Goal: Transaction & Acquisition: Book appointment/travel/reservation

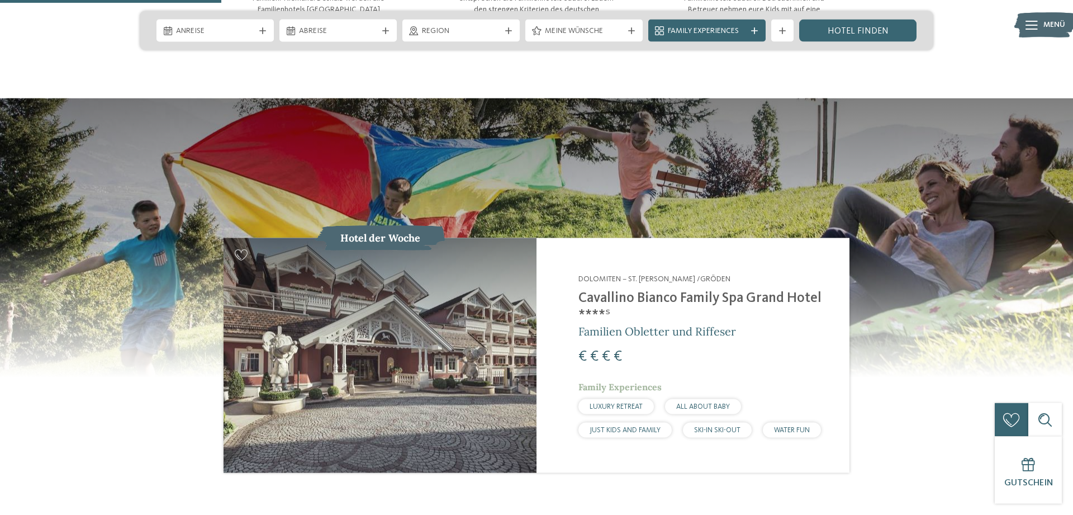
scroll to position [1064, 0]
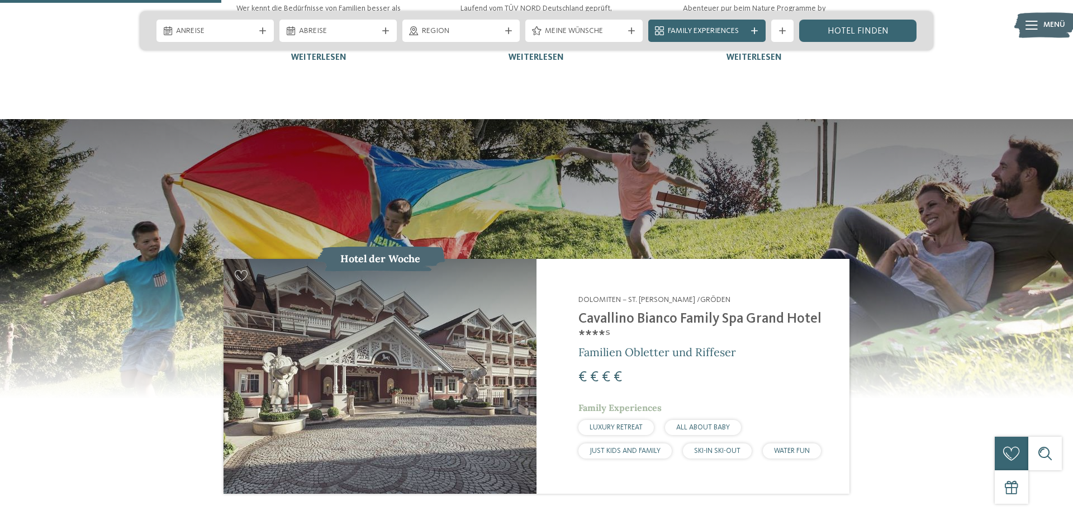
click at [622, 443] on div "JUST KIDS AND FAMILY" at bounding box center [625, 450] width 93 height 15
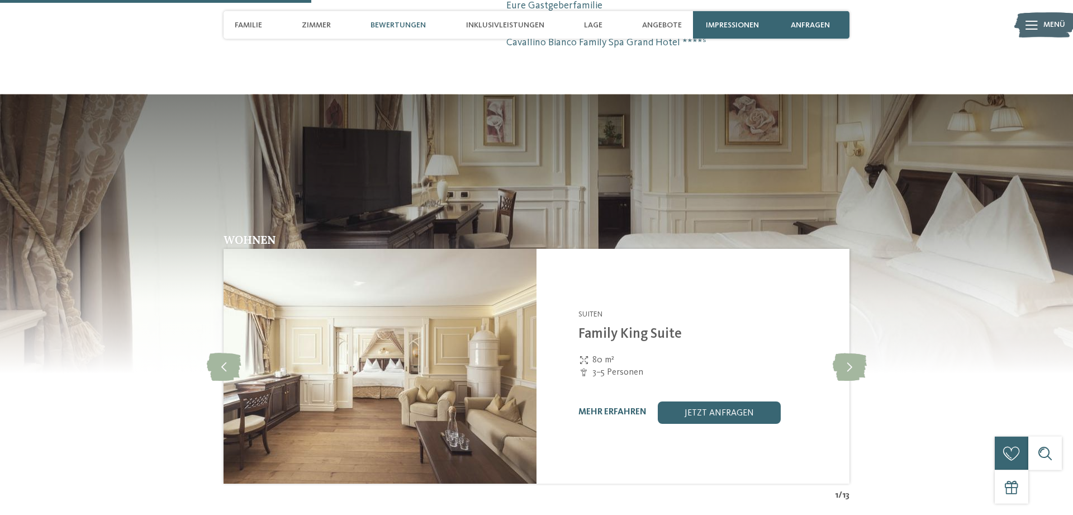
scroll to position [1216, 0]
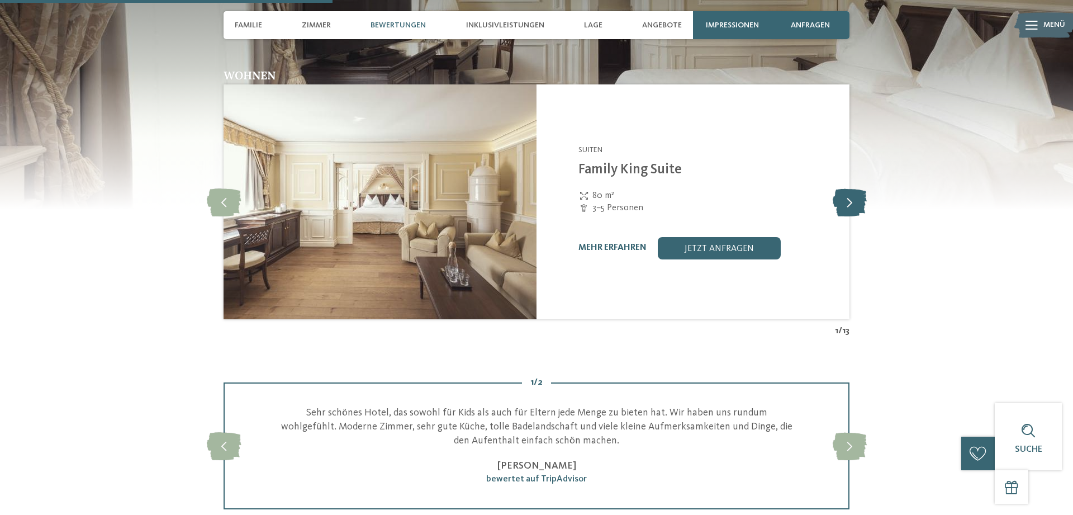
click at [859, 188] on icon at bounding box center [850, 202] width 34 height 28
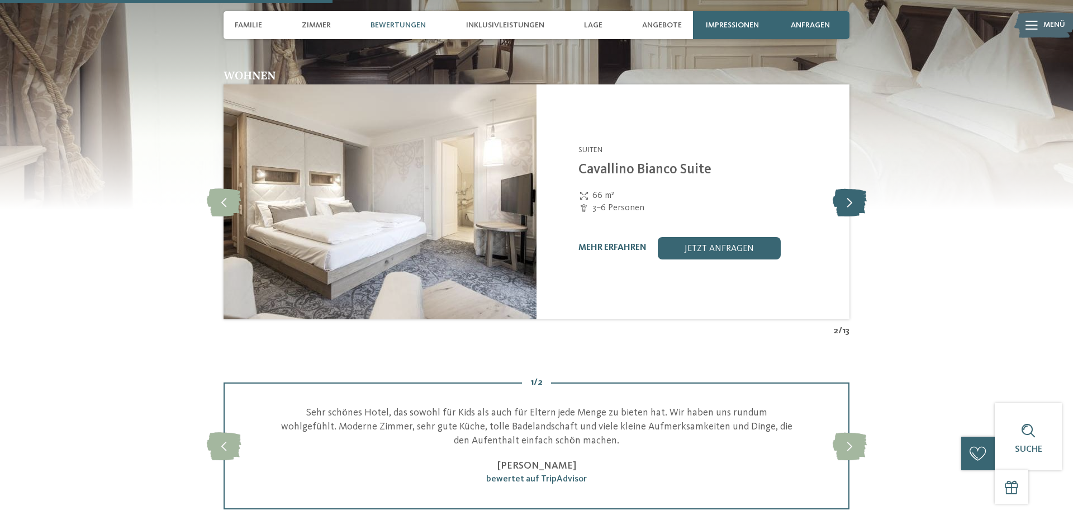
click at [859, 188] on icon at bounding box center [850, 202] width 34 height 28
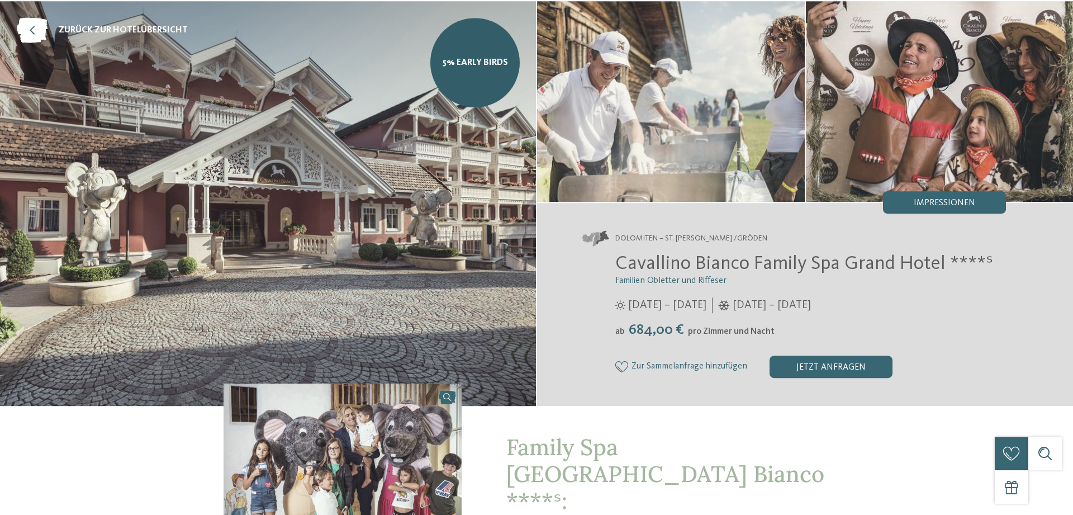
scroll to position [0, 0]
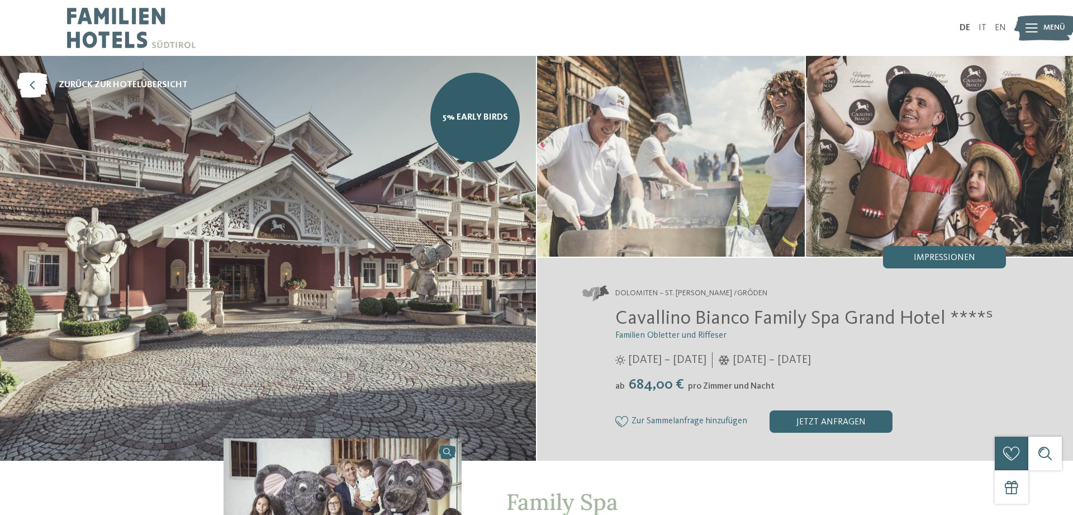
click at [1045, 39] on div "Menü" at bounding box center [1055, 28] width 22 height 28
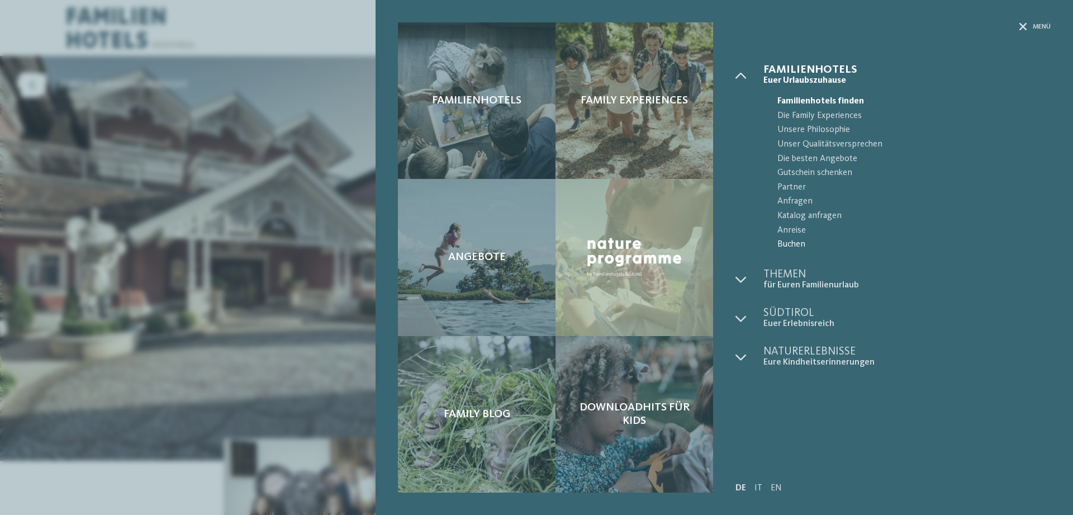
click at [799, 243] on span "Buchen" at bounding box center [914, 245] width 273 height 15
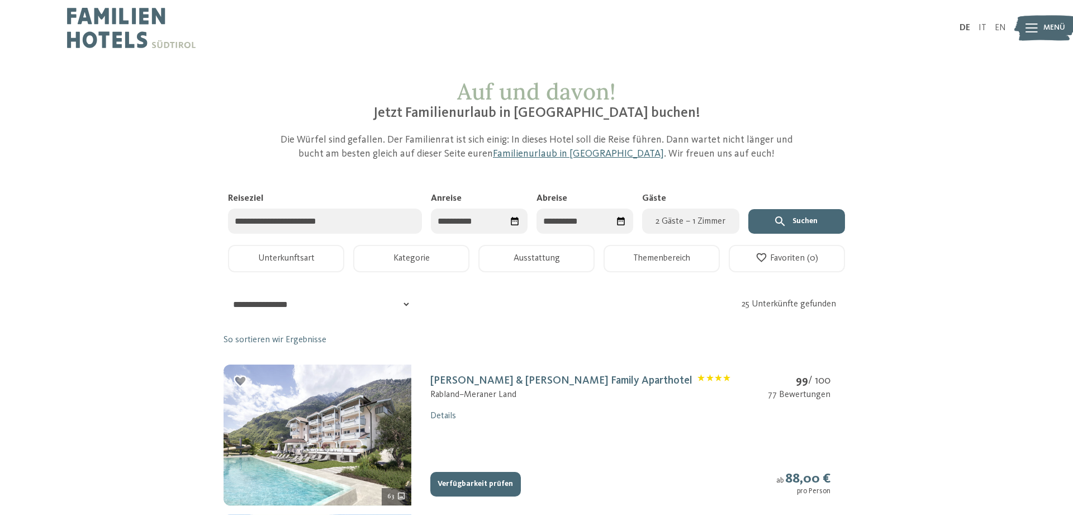
click at [481, 222] on input "Anreise" at bounding box center [479, 221] width 97 height 25
click at [552, 251] on span "Nächster Monat" at bounding box center [556, 249] width 11 height 11
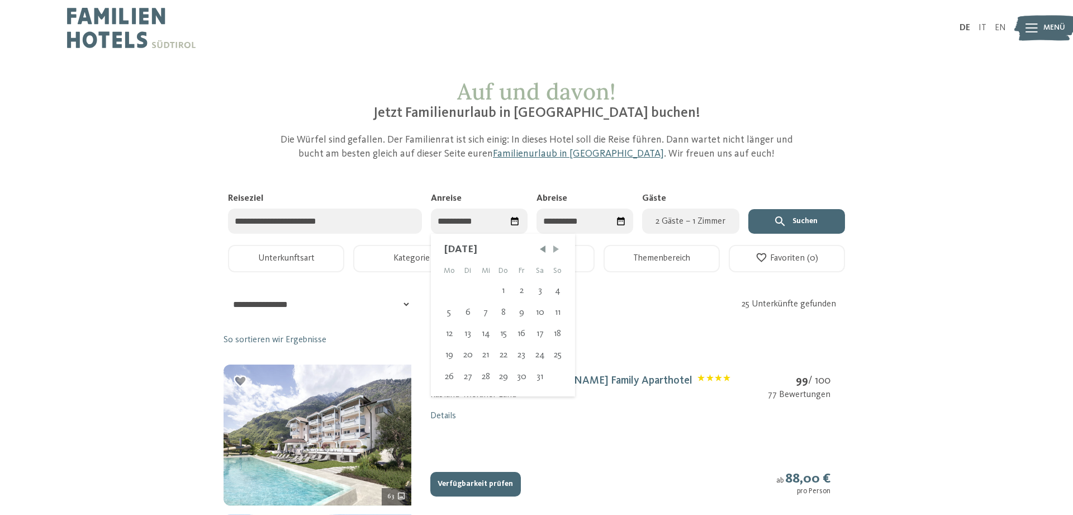
click at [552, 251] on span "Nächster Monat" at bounding box center [556, 249] width 11 height 11
click at [552, 251] on span "Nächster Monat" at bounding box center [555, 249] width 11 height 11
click at [552, 251] on span "Nächster Monat" at bounding box center [557, 249] width 11 height 11
click at [542, 290] on div "6" at bounding box center [540, 290] width 18 height 21
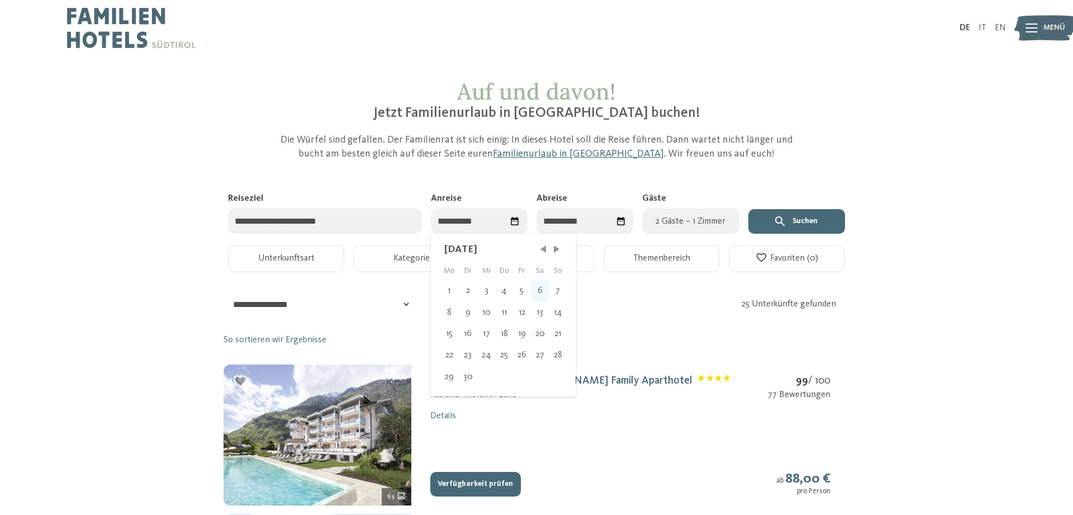
type input "**********"
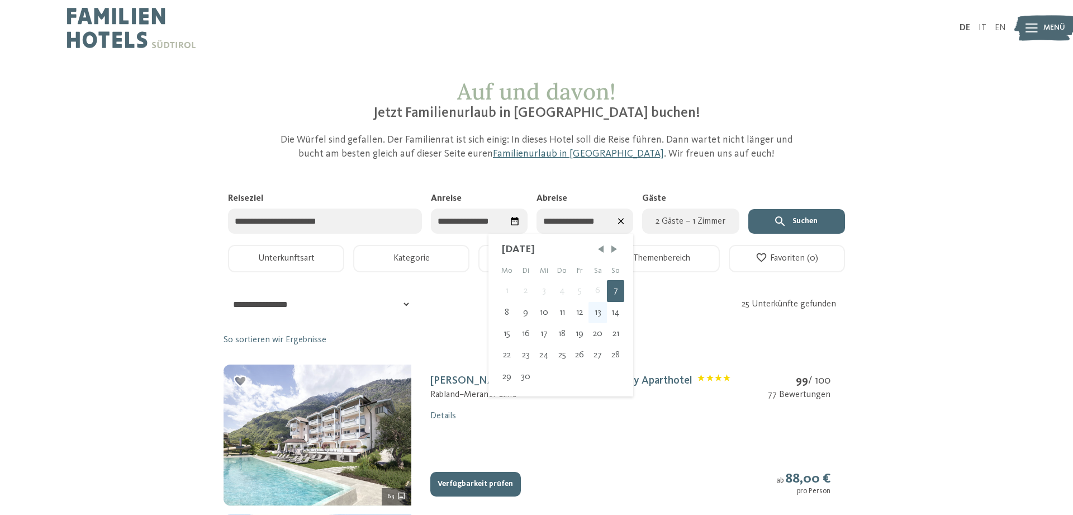
click at [598, 315] on div "13" at bounding box center [598, 312] width 18 height 21
type input "**********"
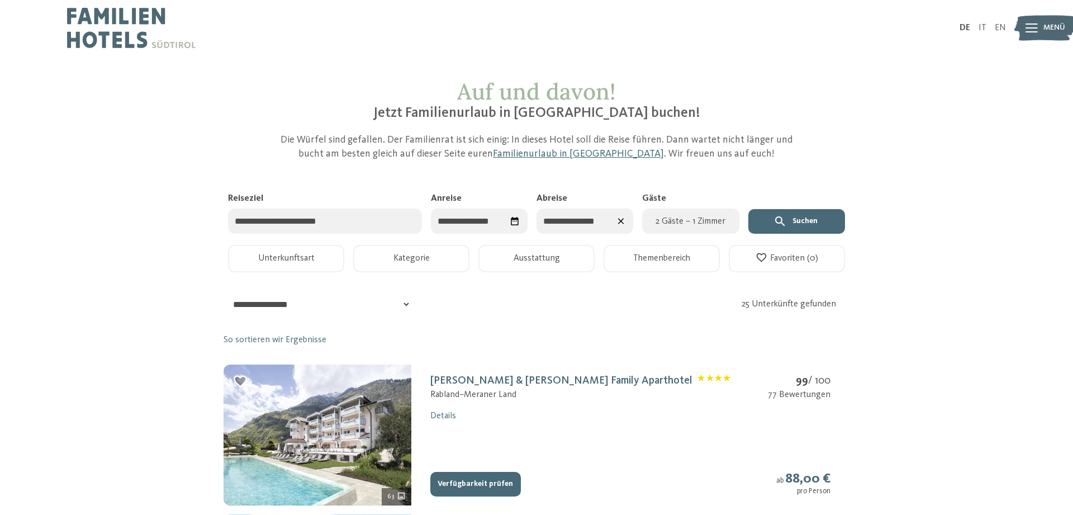
click at [711, 219] on span "2 Gäste – 1 Zimmer" at bounding box center [690, 221] width 83 height 13
select select "*"
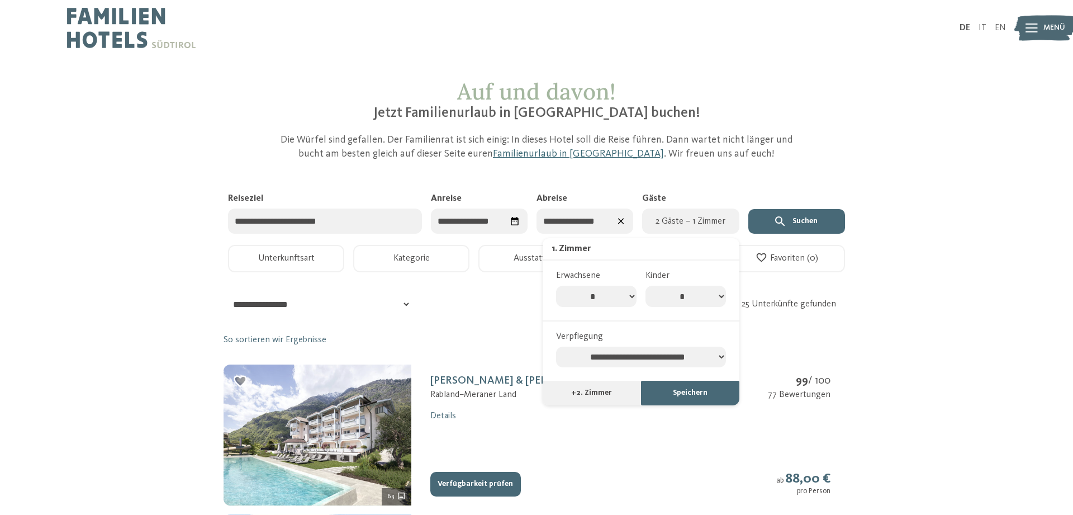
select select "*"
click option "*" at bounding box center [0, 0] width 0 height 0
select select "*"
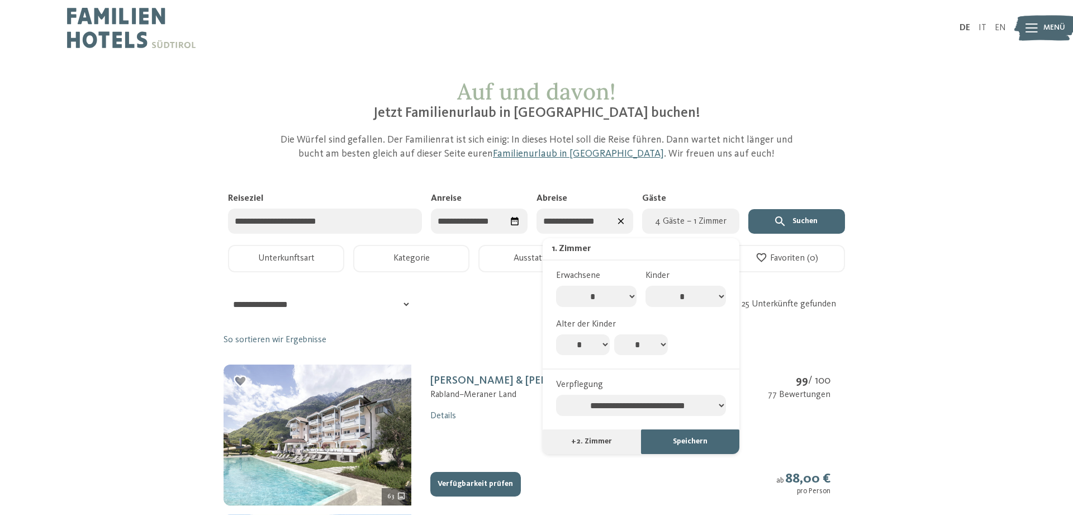
click at [556, 334] on select "* * * * * * * * * * ** ** ** ** ** ** ** **" at bounding box center [583, 344] width 54 height 21
select select "*"
click option "*" at bounding box center [0, 0] width 0 height 0
click at [614, 334] on select "* * * * * * * * * * ** ** ** ** ** ** ** **" at bounding box center [641, 344] width 54 height 21
select select "*"
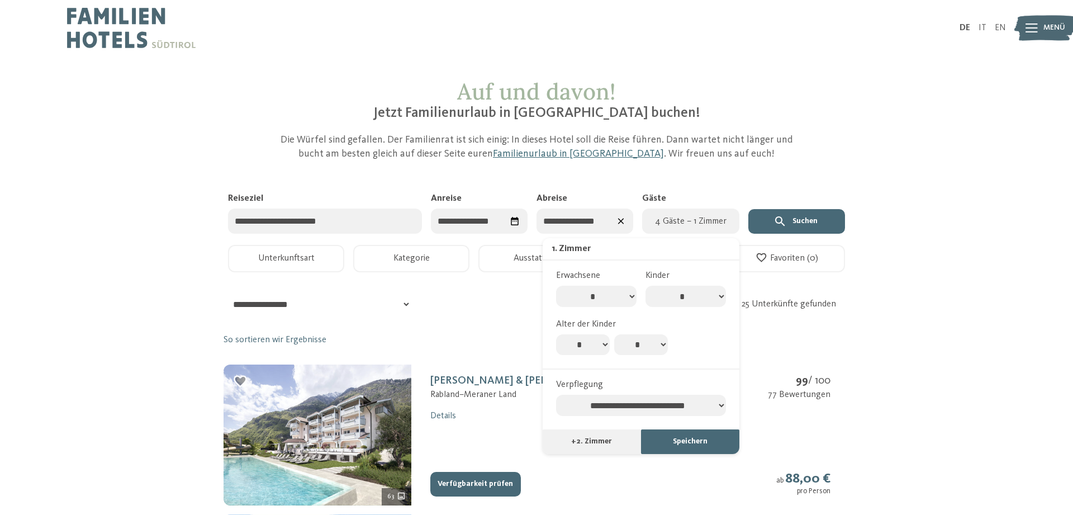
click option "*" at bounding box center [0, 0] width 0 height 0
click at [556, 395] on select "**********" at bounding box center [641, 405] width 170 height 21
select select "**********"
click option "**********" at bounding box center [0, 0] width 0 height 0
click at [603, 446] on button "+ 2. Zimmer" at bounding box center [592, 441] width 98 height 25
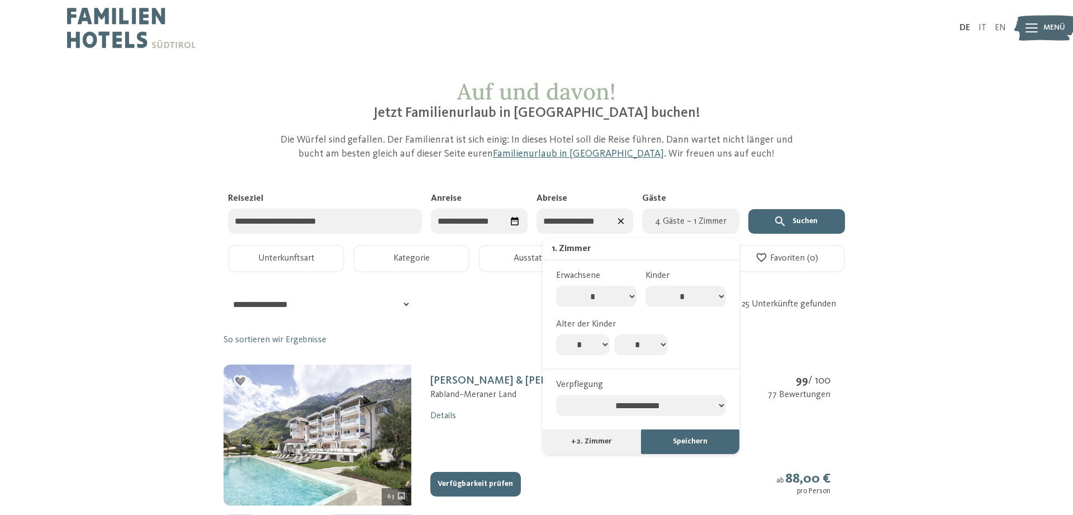
select select "*"
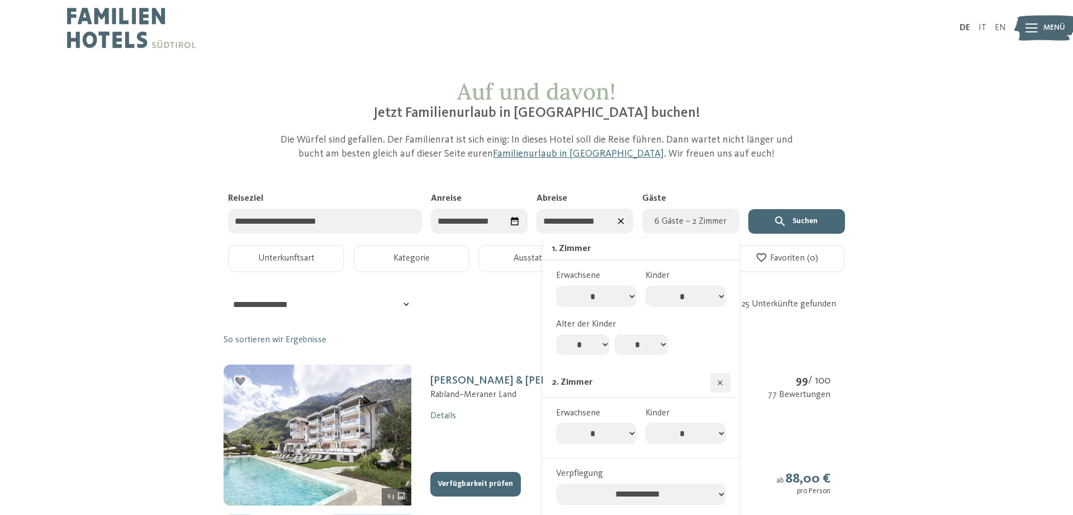
scroll to position [152, 0]
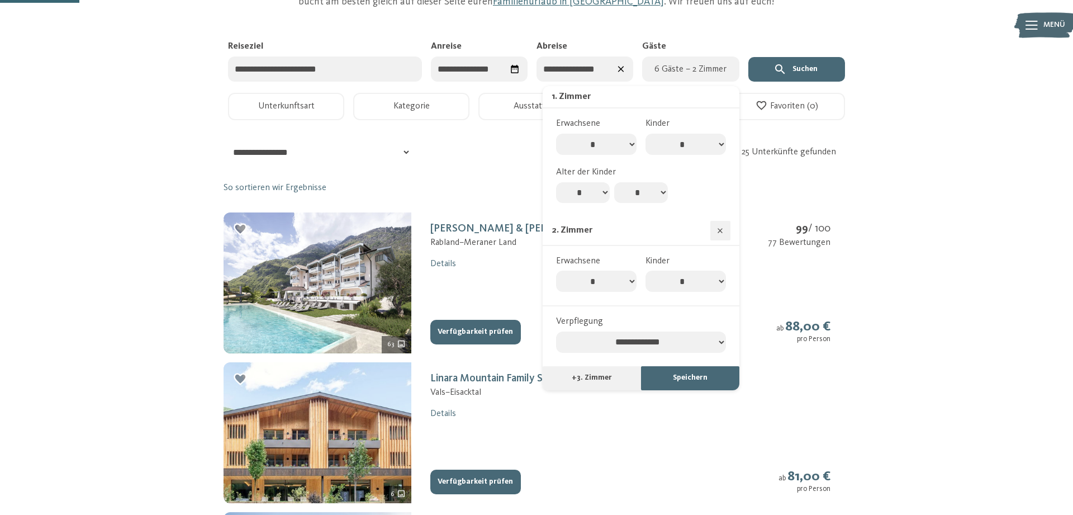
click at [719, 235] on icon "button" at bounding box center [720, 230] width 8 height 8
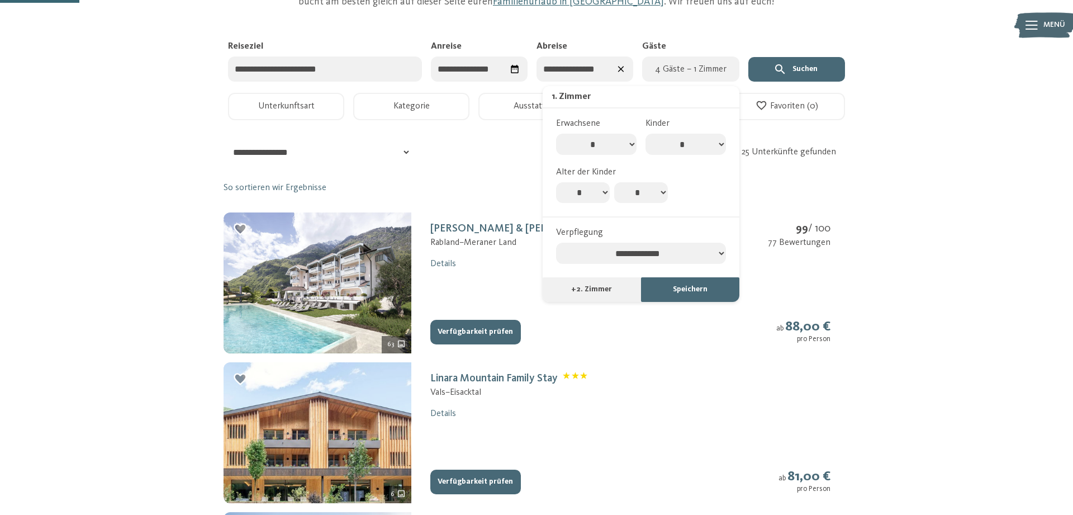
click at [567, 300] on button "+ 2. Zimmer" at bounding box center [592, 289] width 98 height 25
select select "*"
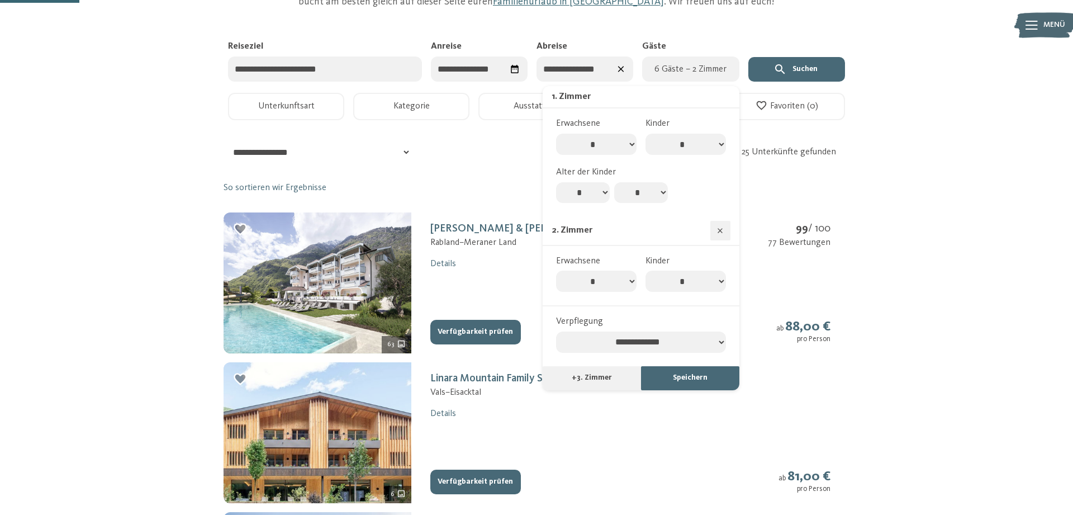
click at [720, 235] on icon "button" at bounding box center [720, 230] width 8 height 8
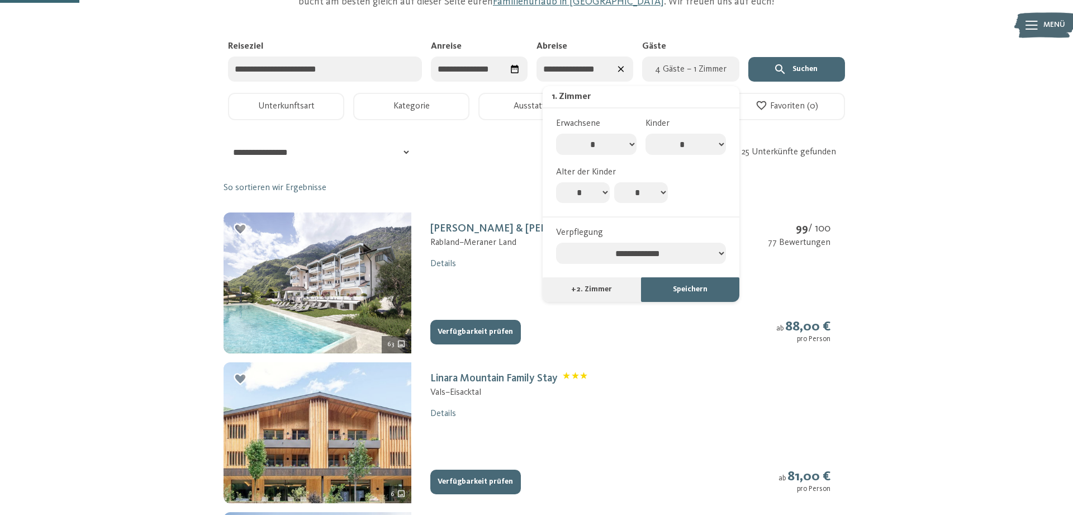
click at [599, 292] on button "+ 2. Zimmer" at bounding box center [592, 289] width 98 height 25
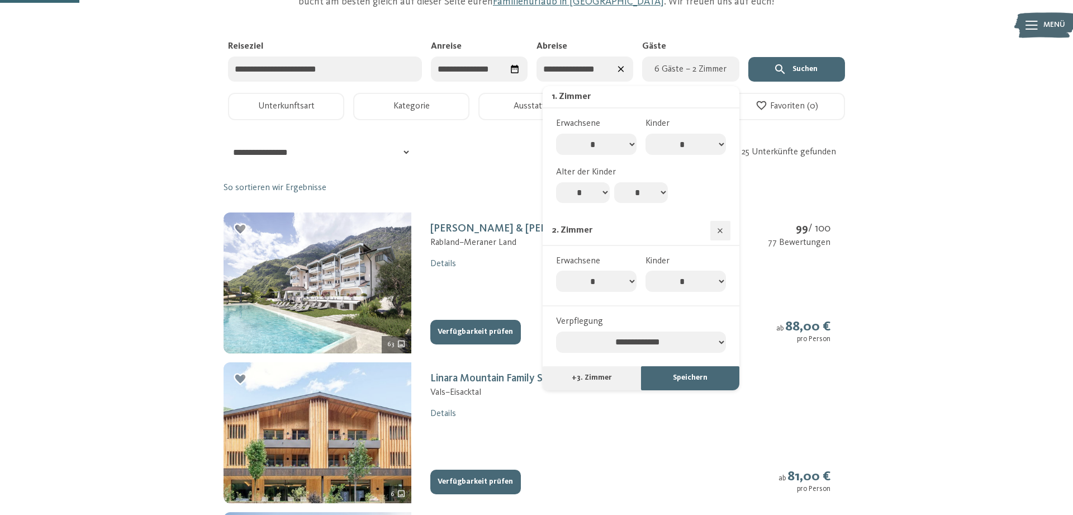
select select "*"
click option "*" at bounding box center [0, 0] width 0 height 0
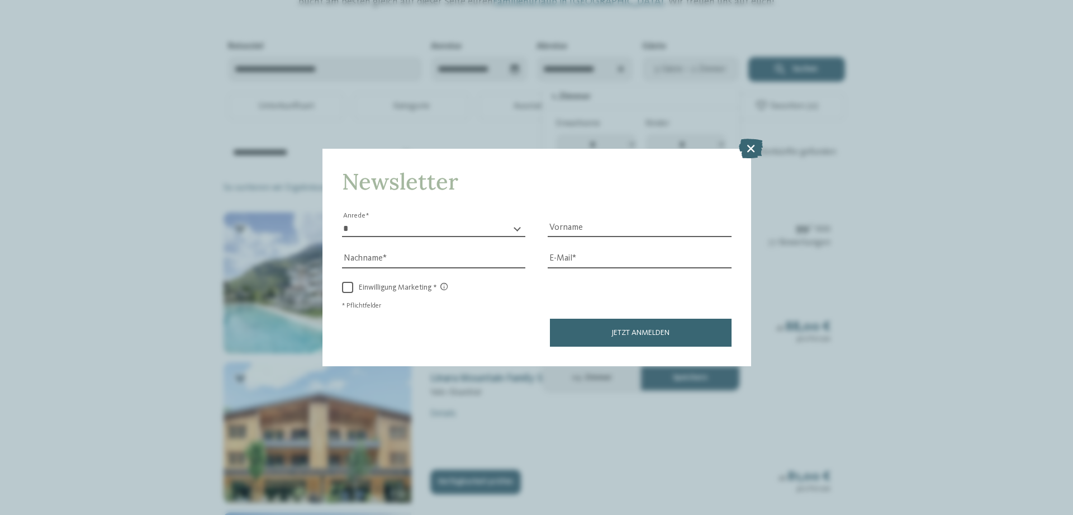
click option "*" at bounding box center [0, 0] width 0 height 0
click at [751, 154] on icon at bounding box center [751, 149] width 24 height 20
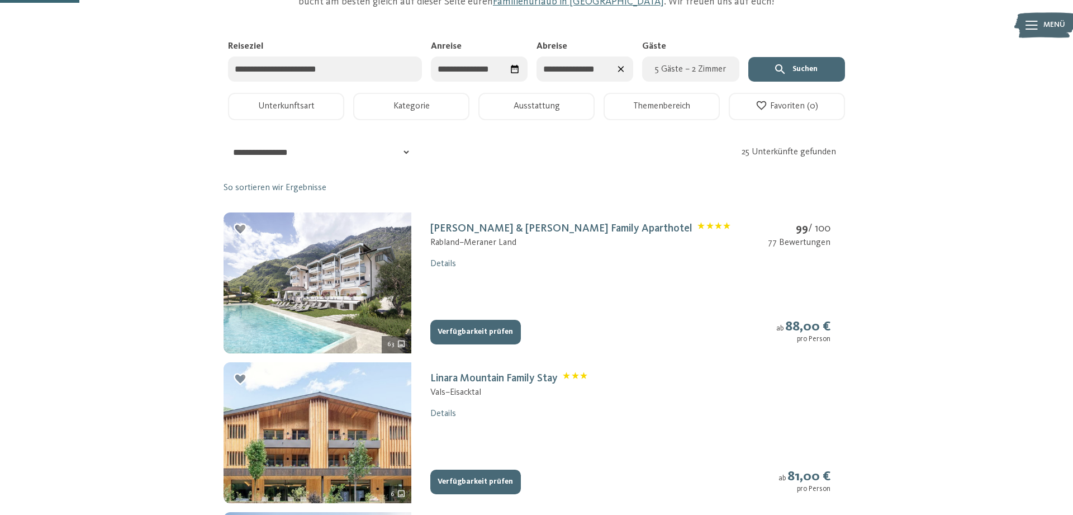
click at [685, 77] on button "5 Gäste – 2 Zimmer" at bounding box center [690, 68] width 97 height 25
select select "*"
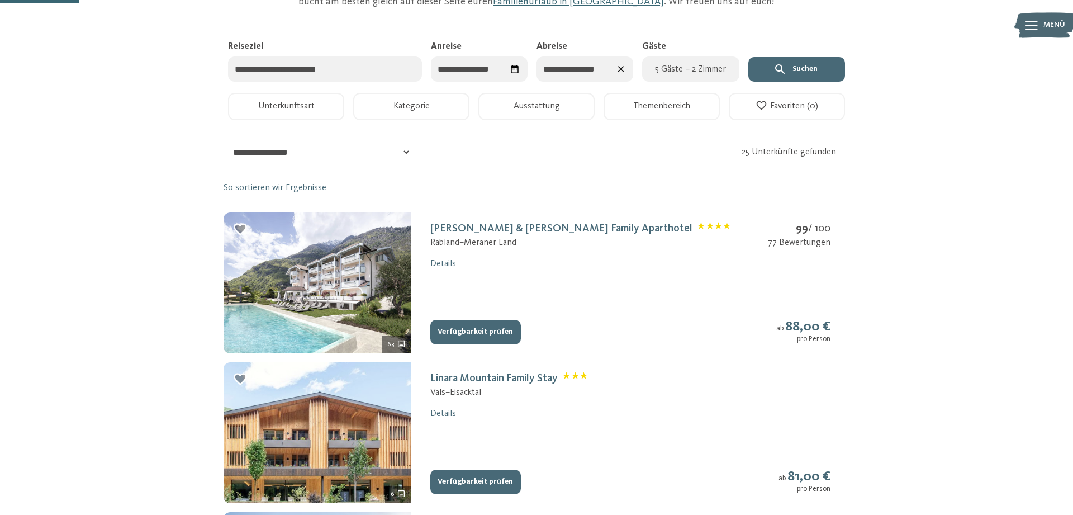
select select "**********"
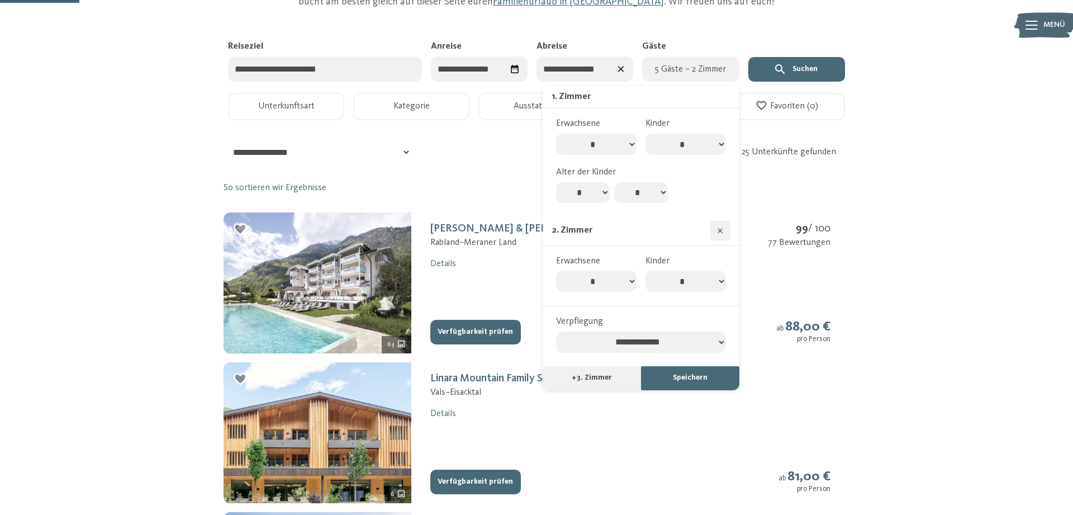
click at [556, 134] on select "* * * * * * * * * ** ** ** ** ** **" at bounding box center [596, 144] width 81 height 21
select select "*"
click option "*" at bounding box center [0, 0] width 0 height 0
click at [664, 389] on button "Speichern" at bounding box center [690, 378] width 98 height 25
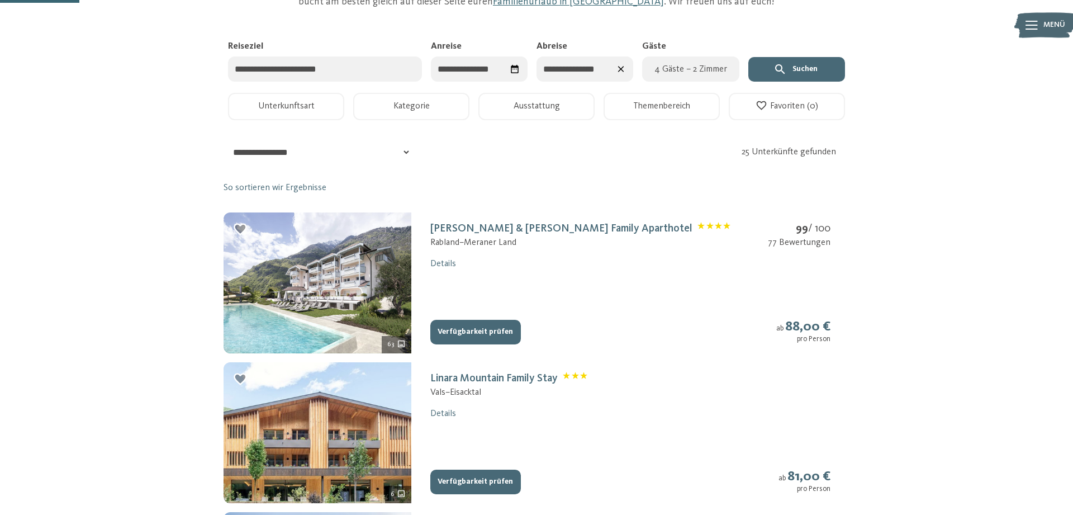
click at [791, 67] on button "Suchen" at bounding box center [797, 69] width 97 height 25
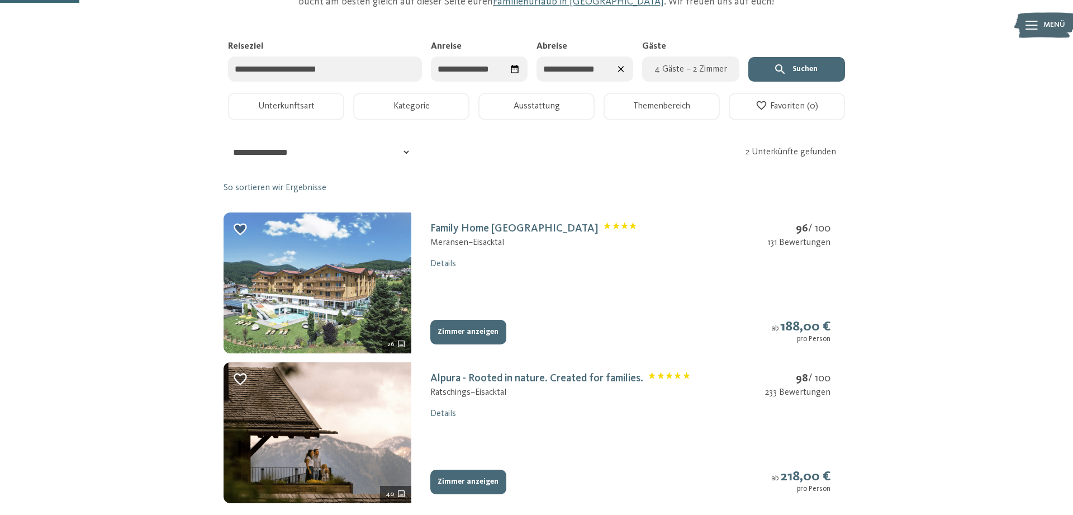
click at [353, 283] on img at bounding box center [318, 282] width 188 height 141
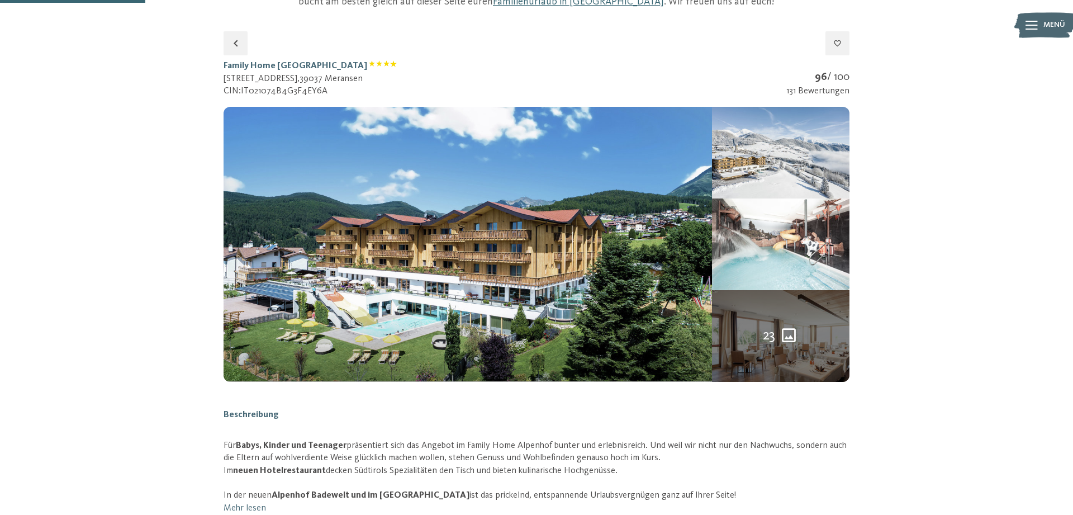
scroll to position [183, 0]
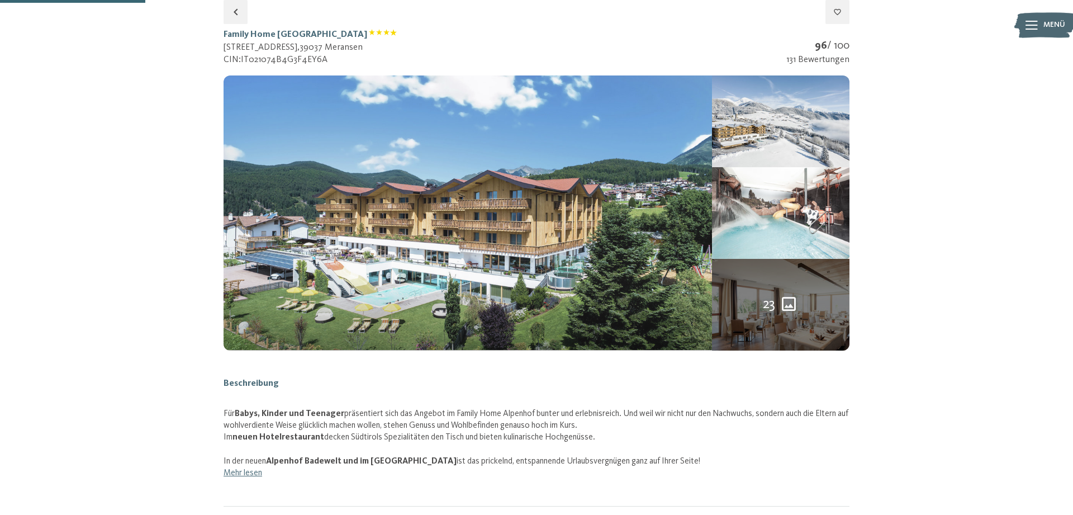
select select "*"
select select "**********"
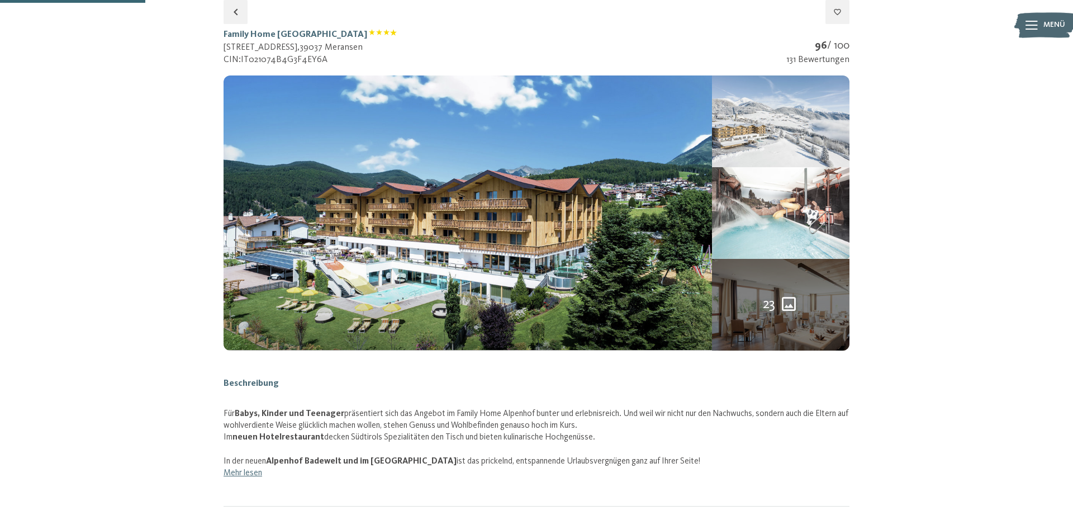
click at [800, 131] on img at bounding box center [781, 121] width 138 height 92
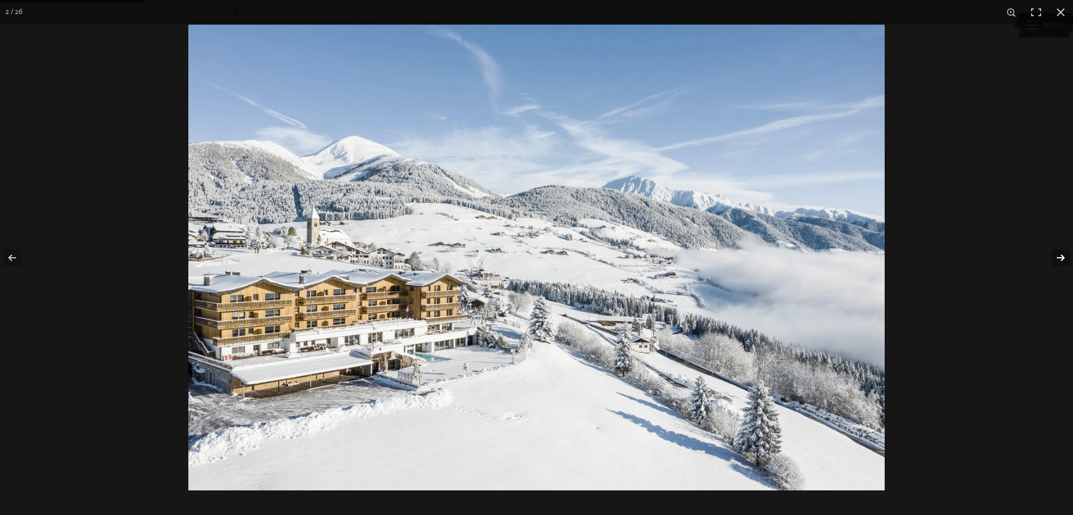
click at [1059, 258] on button "button" at bounding box center [1053, 258] width 39 height 56
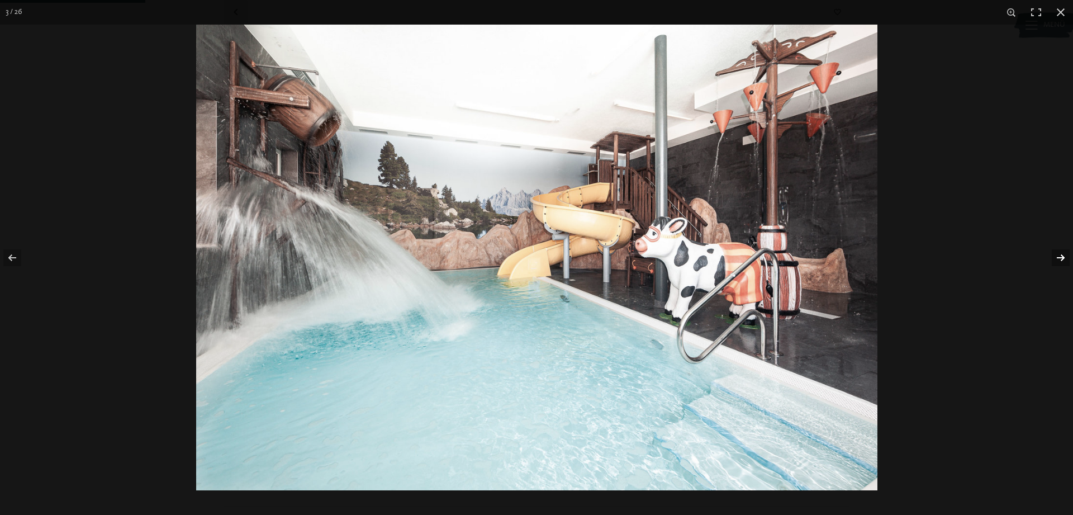
click at [1059, 258] on button "button" at bounding box center [1053, 258] width 39 height 56
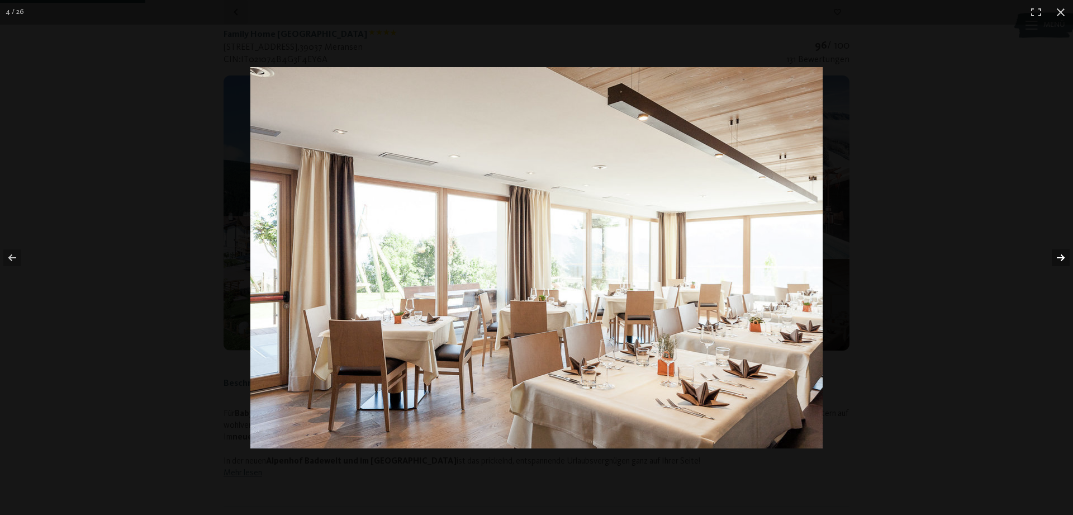
click at [1059, 258] on button "button" at bounding box center [1053, 258] width 39 height 56
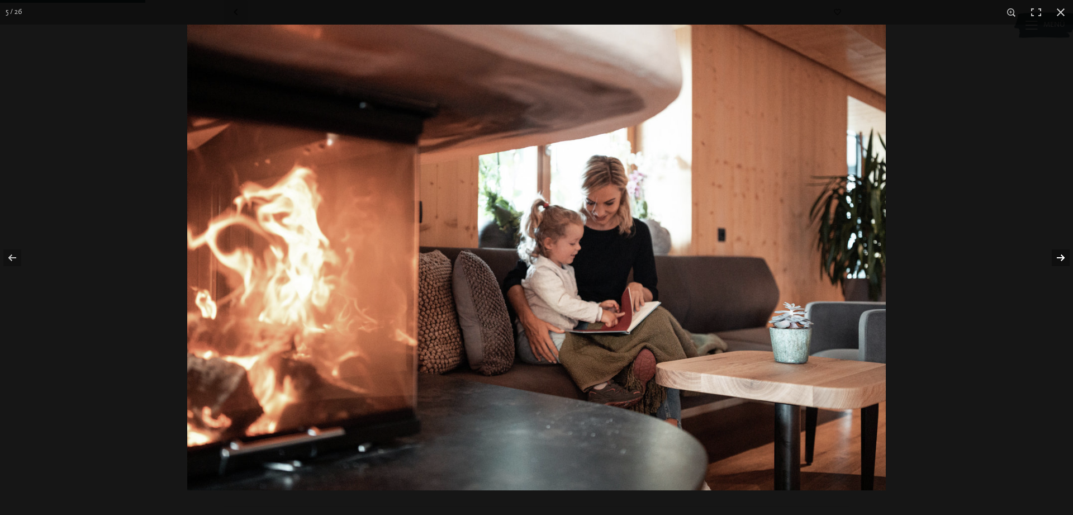
click at [1059, 258] on button "button" at bounding box center [1053, 258] width 39 height 56
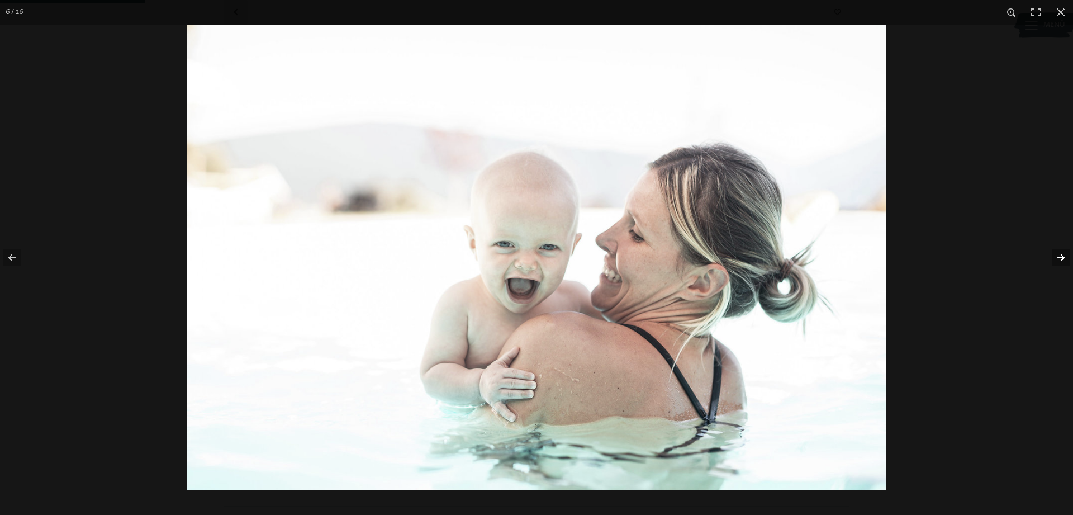
click at [1059, 258] on button "button" at bounding box center [1053, 258] width 39 height 56
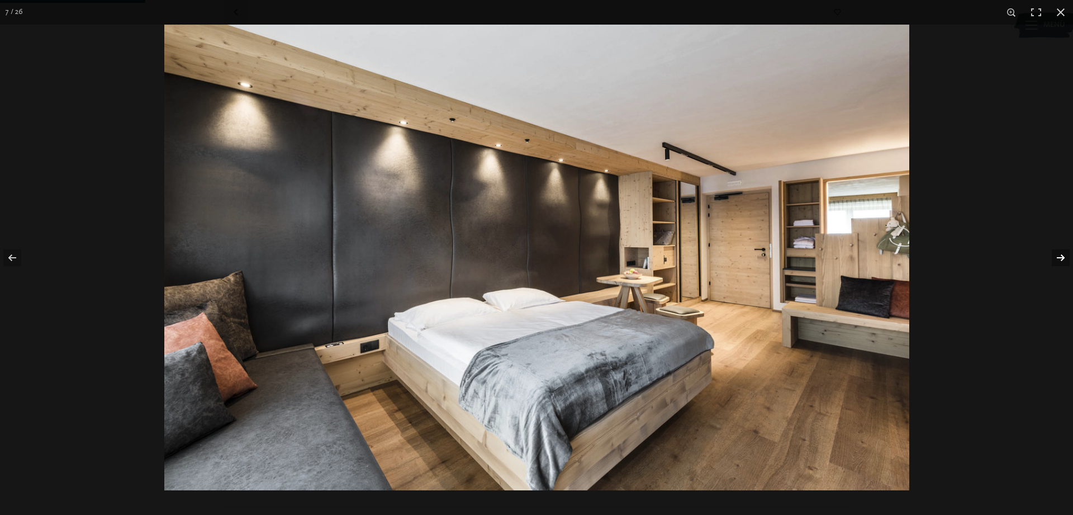
click at [1059, 258] on button "button" at bounding box center [1053, 258] width 39 height 56
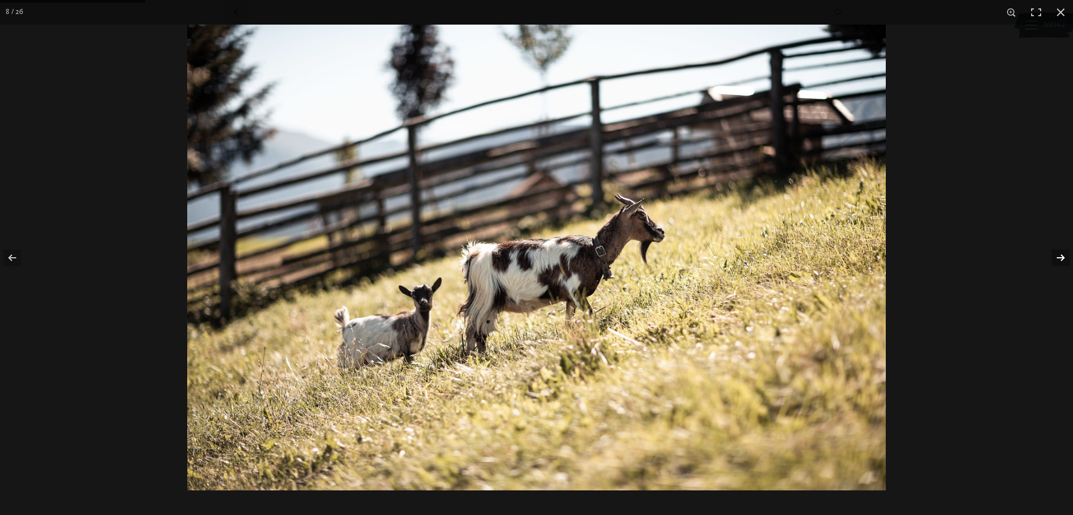
click at [1059, 258] on button "button" at bounding box center [1053, 258] width 39 height 56
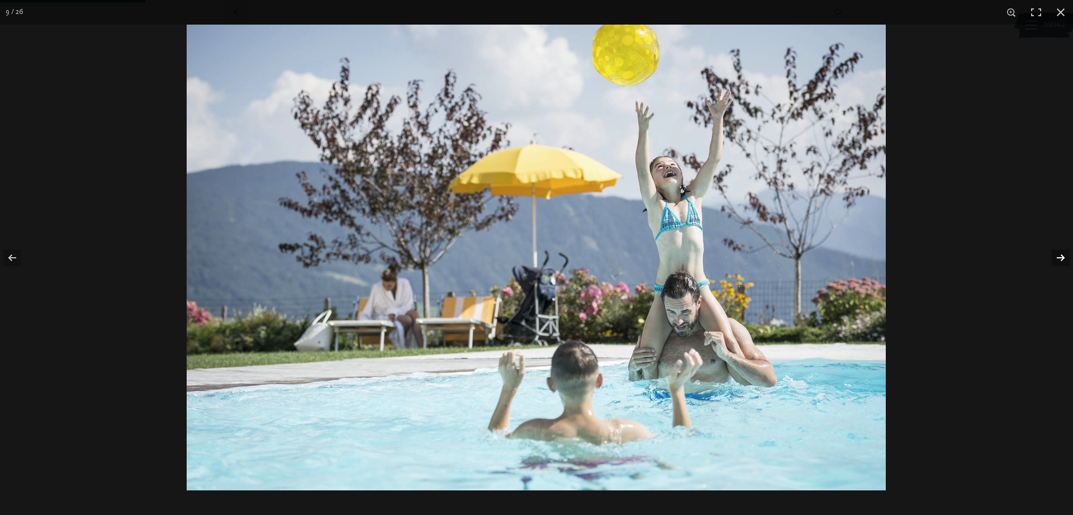
click at [1059, 258] on button "button" at bounding box center [1053, 258] width 39 height 56
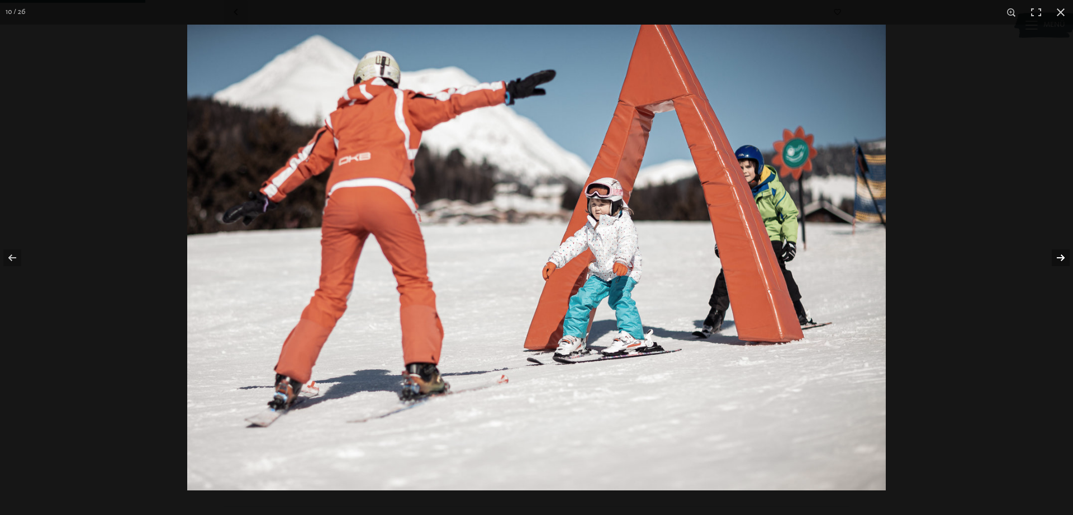
click at [1059, 258] on button "button" at bounding box center [1053, 258] width 39 height 56
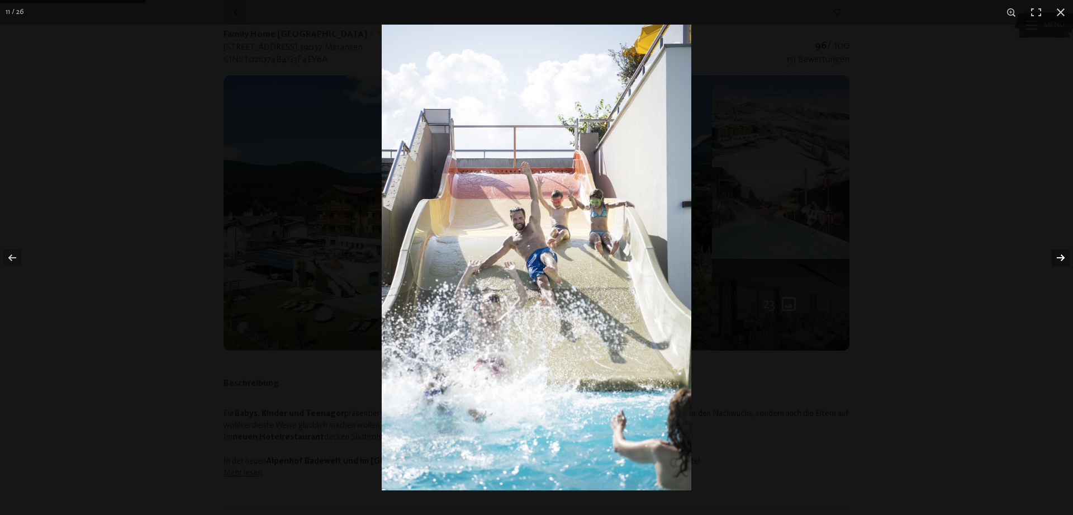
click at [1059, 258] on button "button" at bounding box center [1053, 258] width 39 height 56
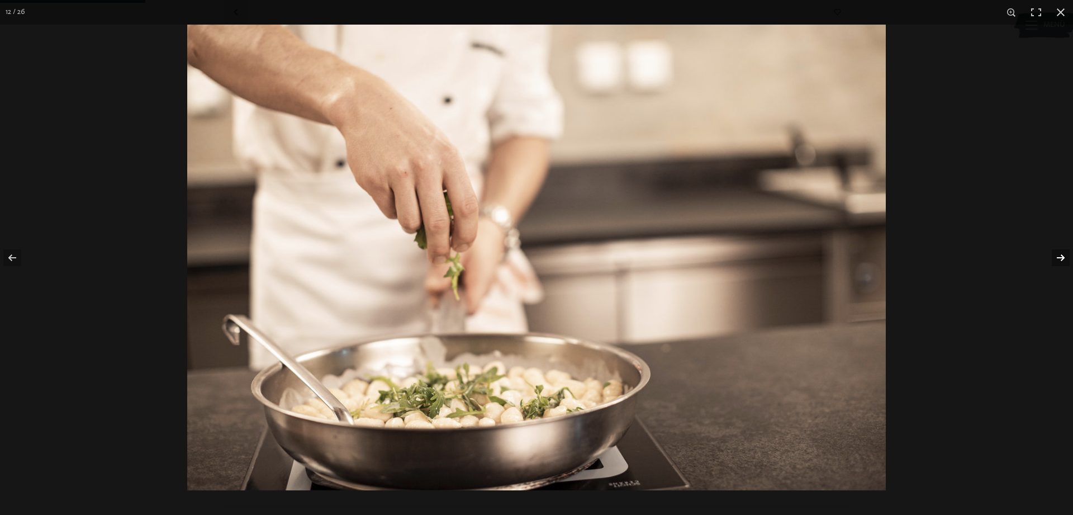
click at [1059, 258] on button "button" at bounding box center [1053, 258] width 39 height 56
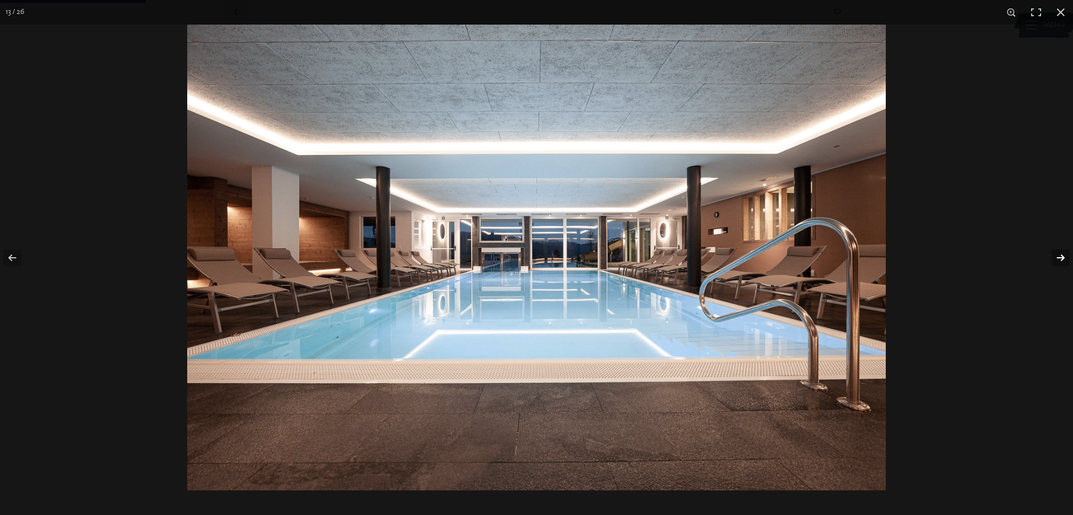
click at [1059, 258] on button "button" at bounding box center [1053, 258] width 39 height 56
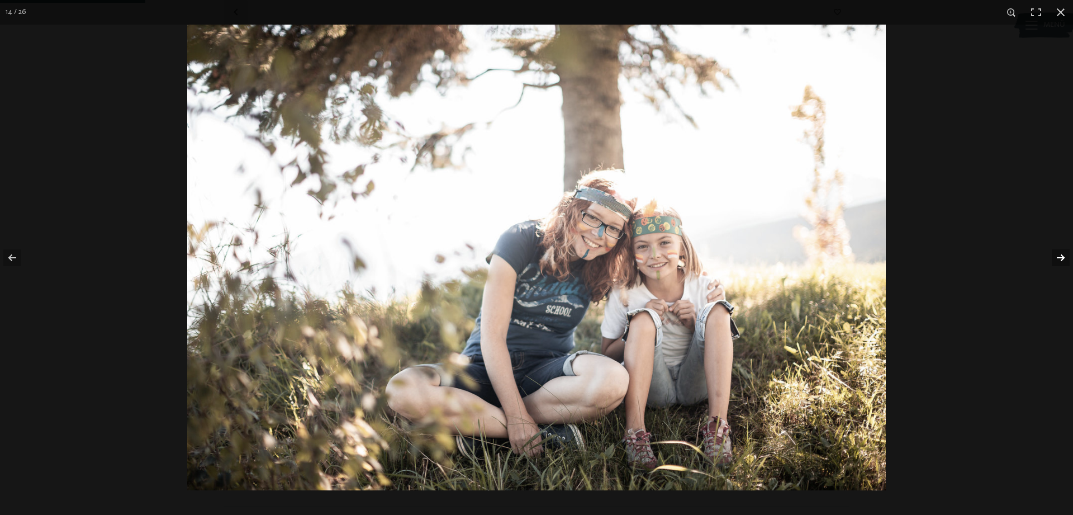
click at [1059, 258] on button "button" at bounding box center [1053, 258] width 39 height 56
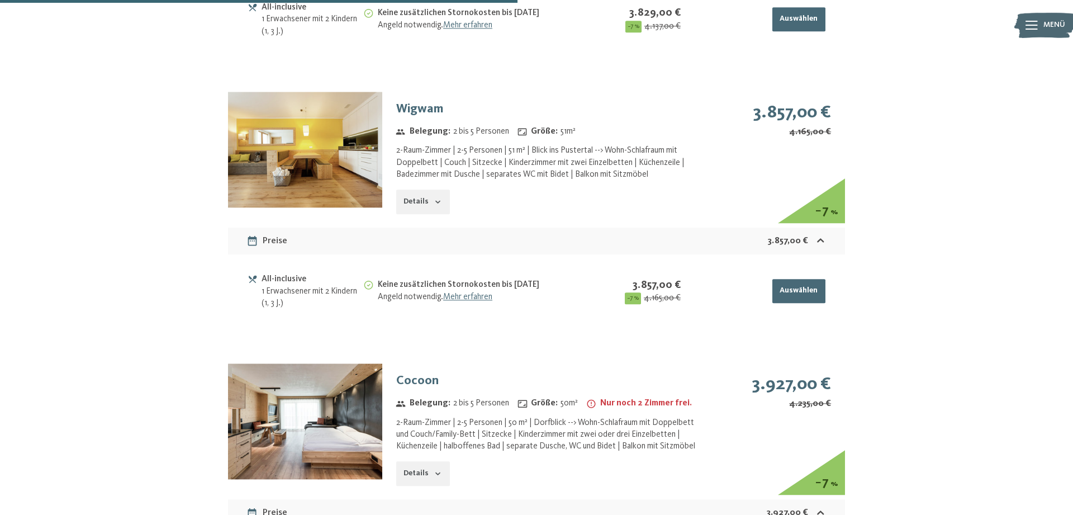
scroll to position [0, 0]
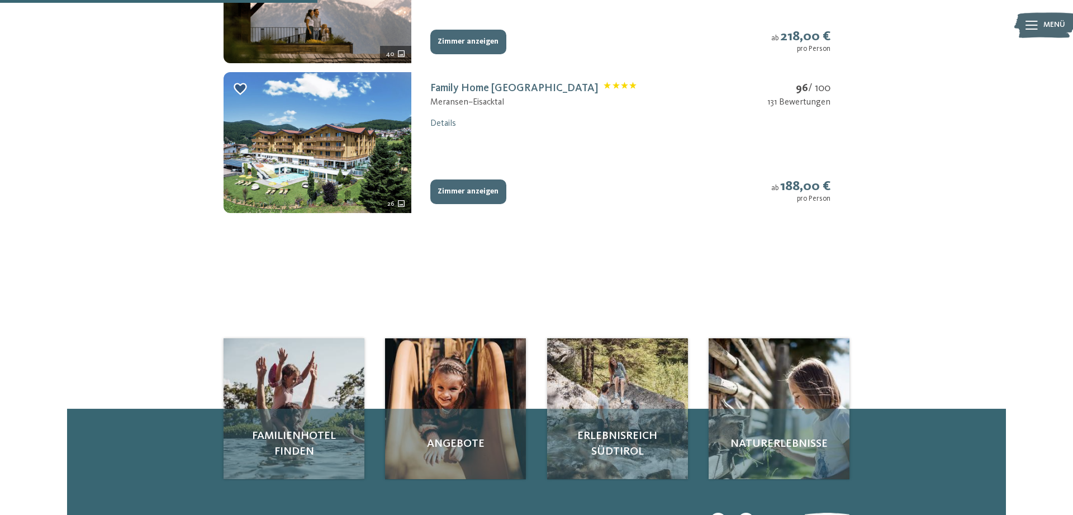
scroll to position [152, 0]
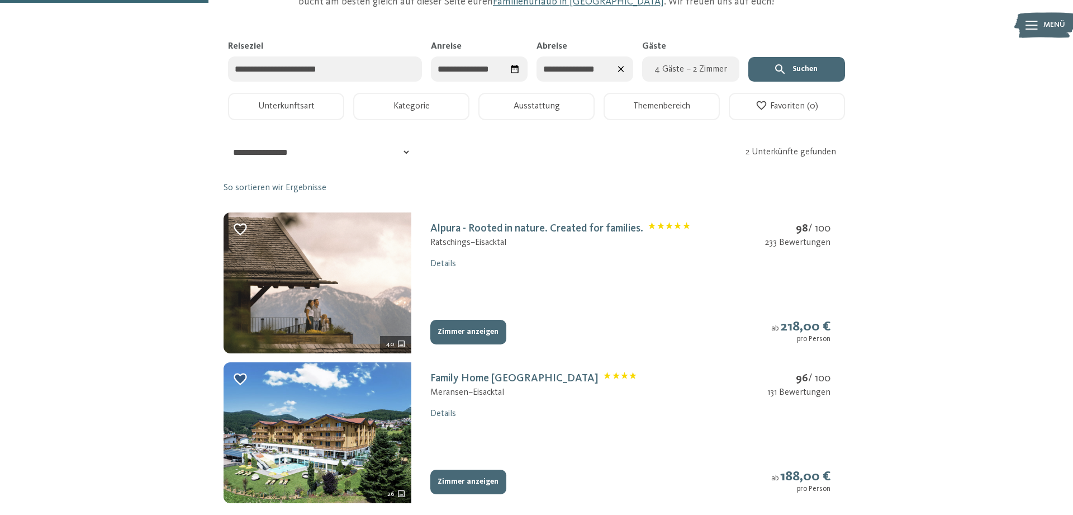
click at [304, 264] on img at bounding box center [318, 282] width 188 height 141
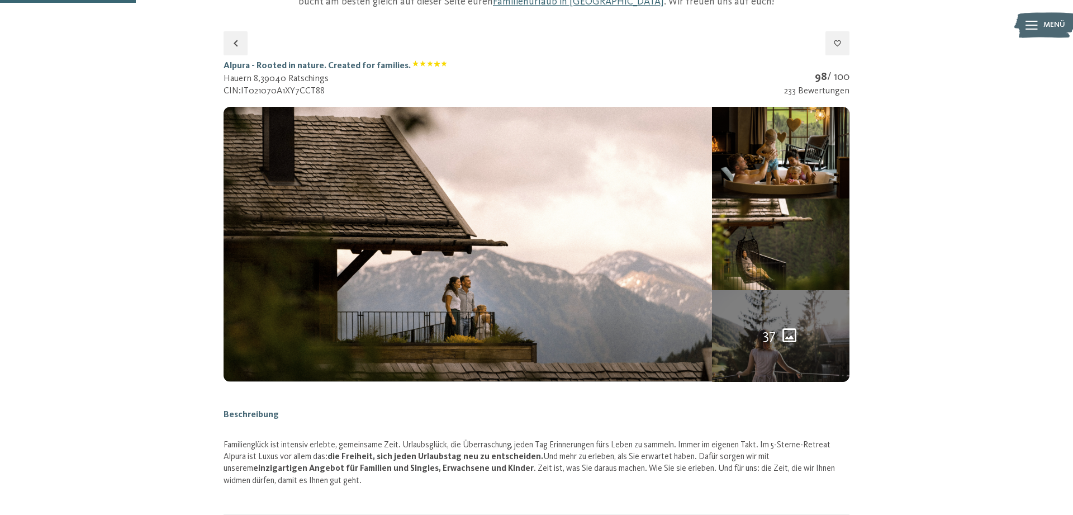
scroll to position [183, 0]
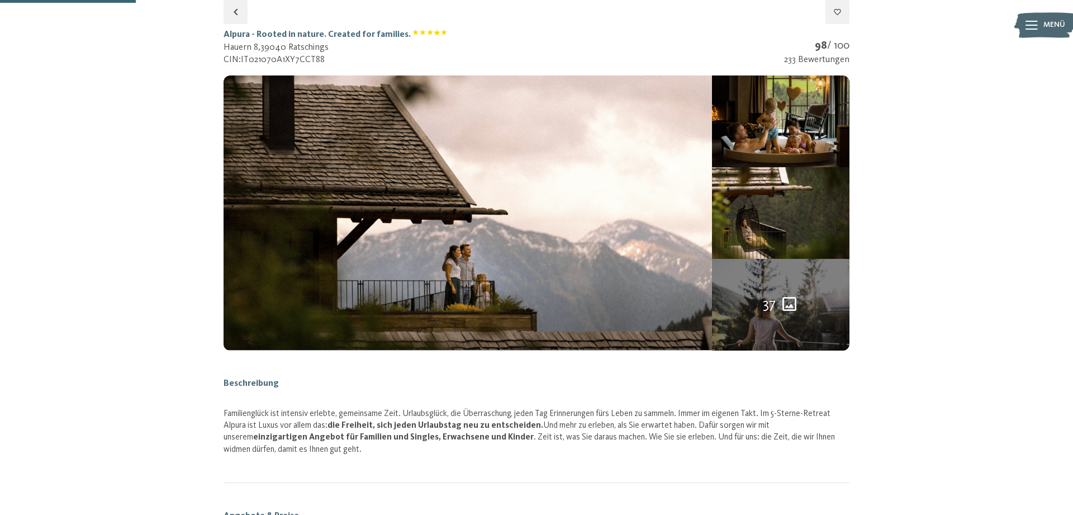
select select "*"
select select "**********"
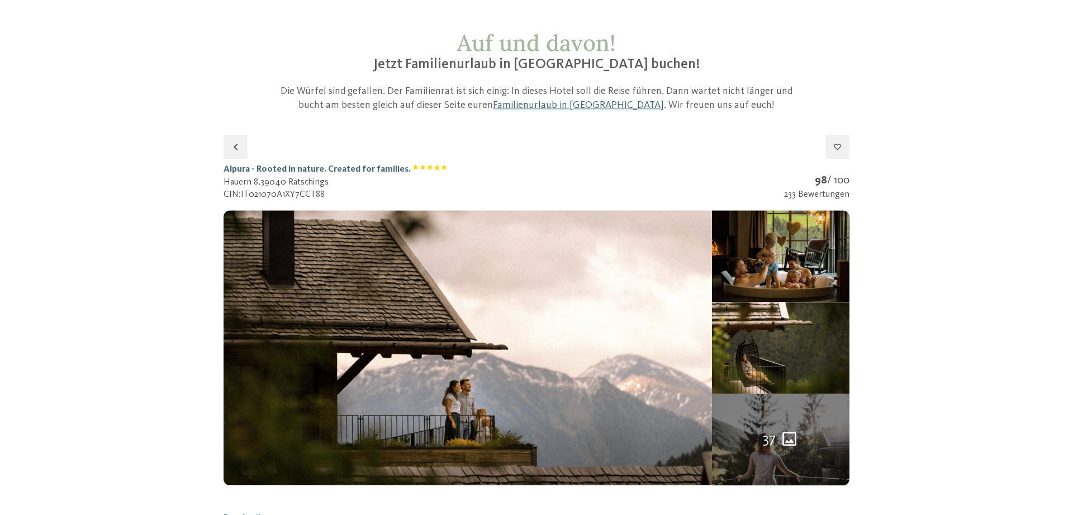
scroll to position [0, 0]
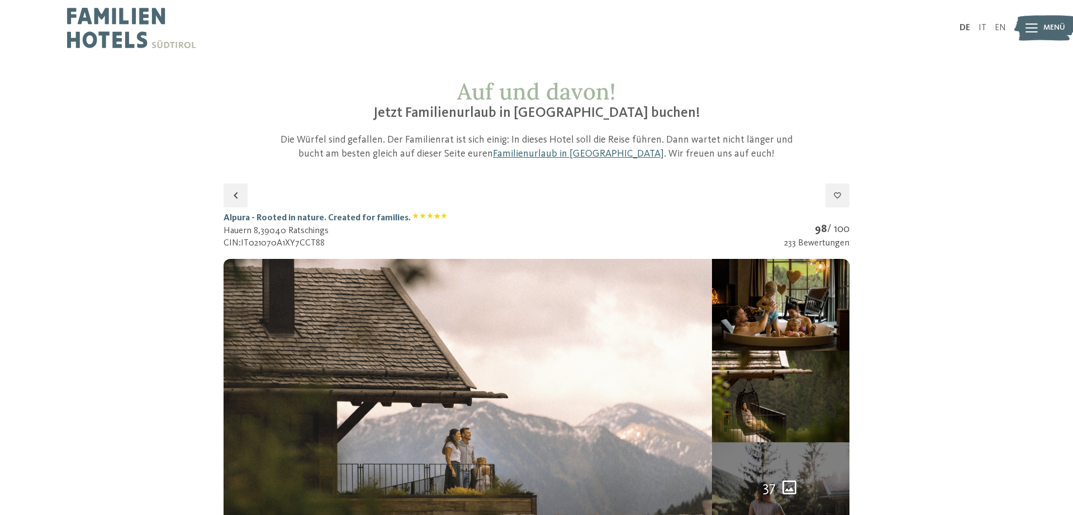
click at [581, 326] on img at bounding box center [468, 396] width 489 height 274
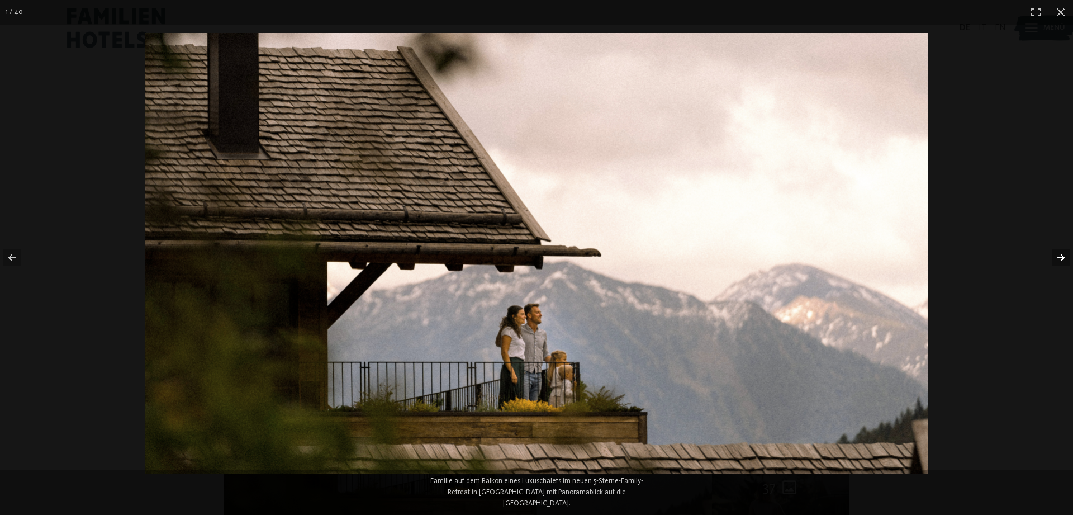
click at [1059, 254] on button "button" at bounding box center [1053, 258] width 39 height 56
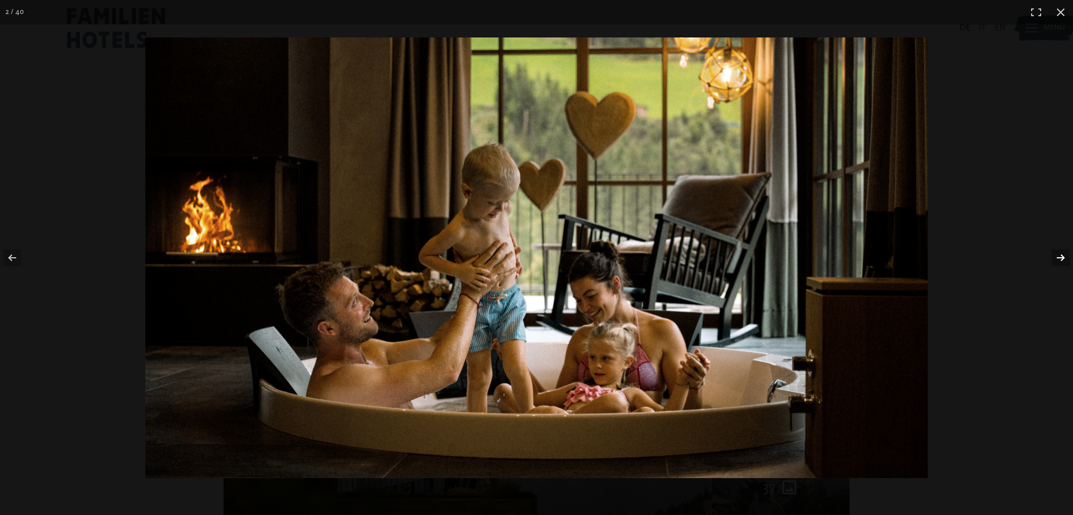
click at [1059, 254] on button "button" at bounding box center [1053, 258] width 39 height 56
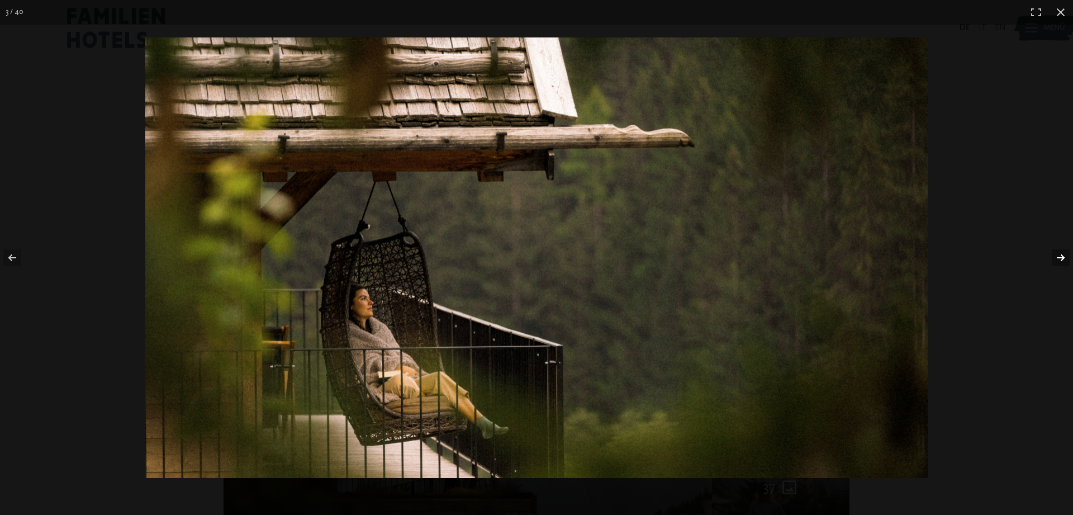
click at [1059, 254] on button "button" at bounding box center [1053, 258] width 39 height 56
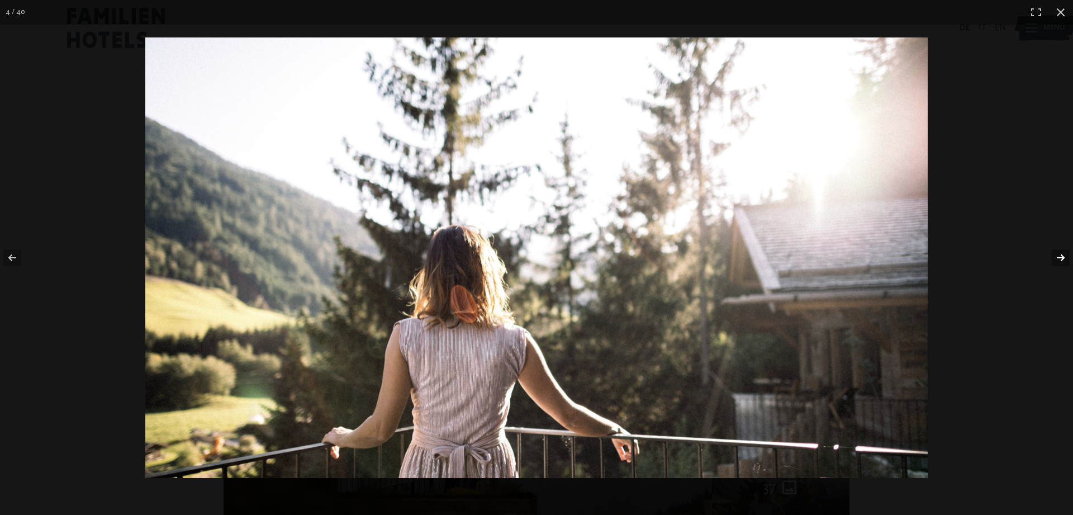
click at [1059, 254] on button "button" at bounding box center [1053, 258] width 39 height 56
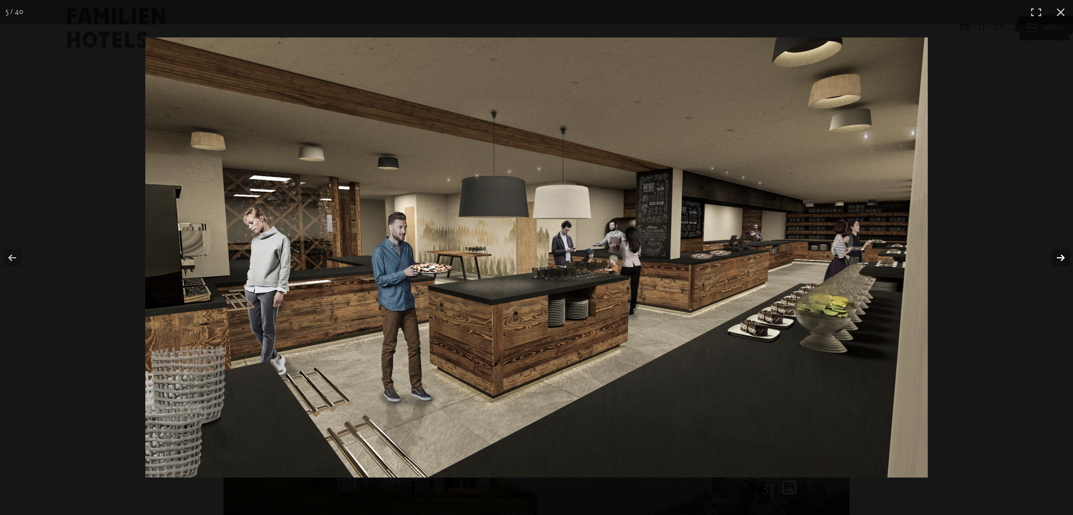
click at [1059, 254] on button "button" at bounding box center [1053, 258] width 39 height 56
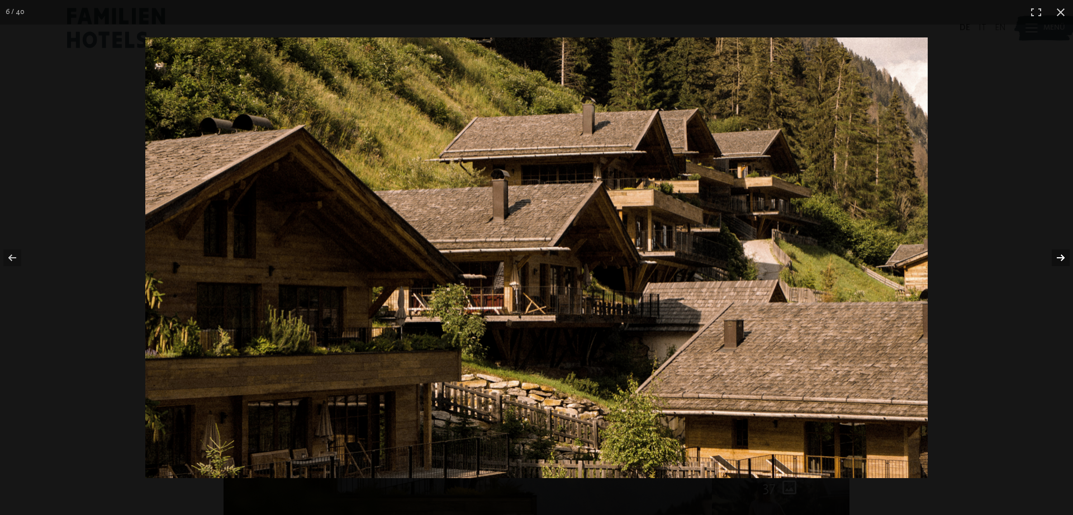
click at [1059, 254] on button "button" at bounding box center [1053, 258] width 39 height 56
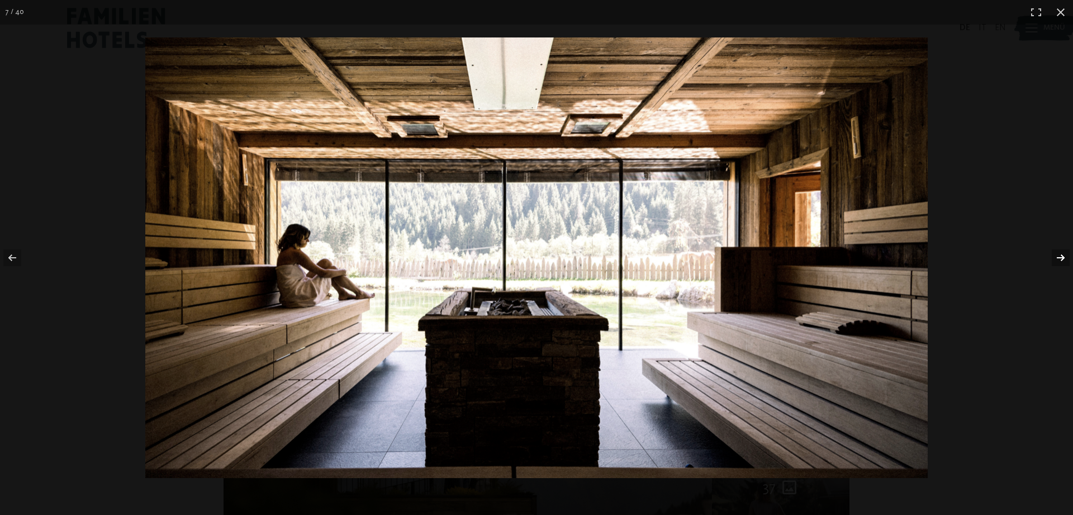
click at [1059, 254] on button "button" at bounding box center [1053, 258] width 39 height 56
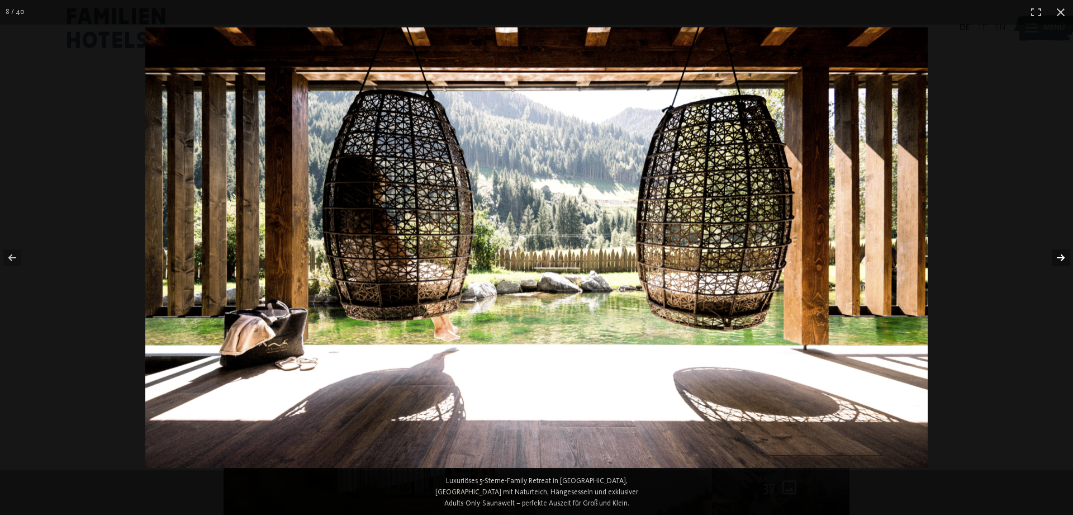
click at [1059, 254] on button "button" at bounding box center [1053, 258] width 39 height 56
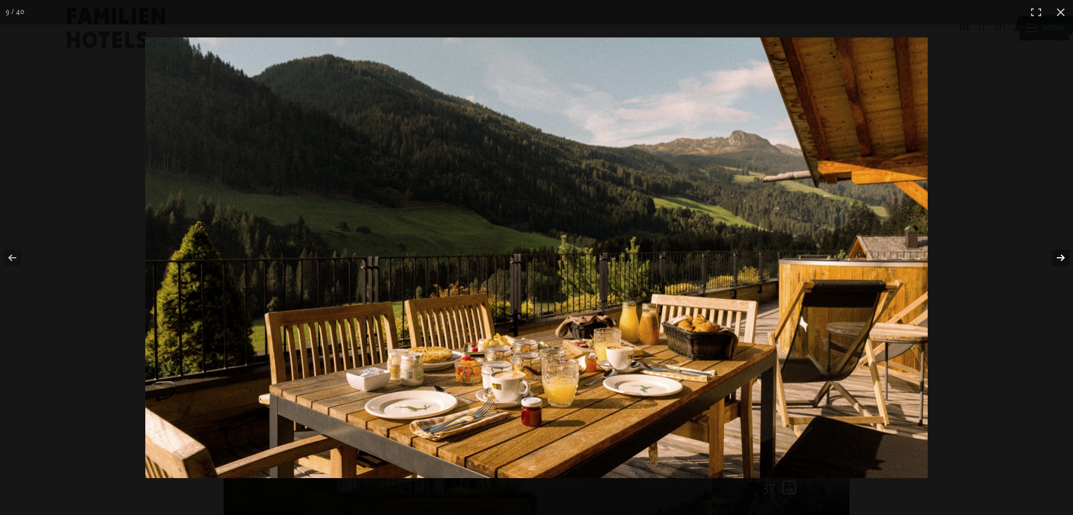
click at [1059, 254] on button "button" at bounding box center [1053, 258] width 39 height 56
